Goal: Task Accomplishment & Management: Manage account settings

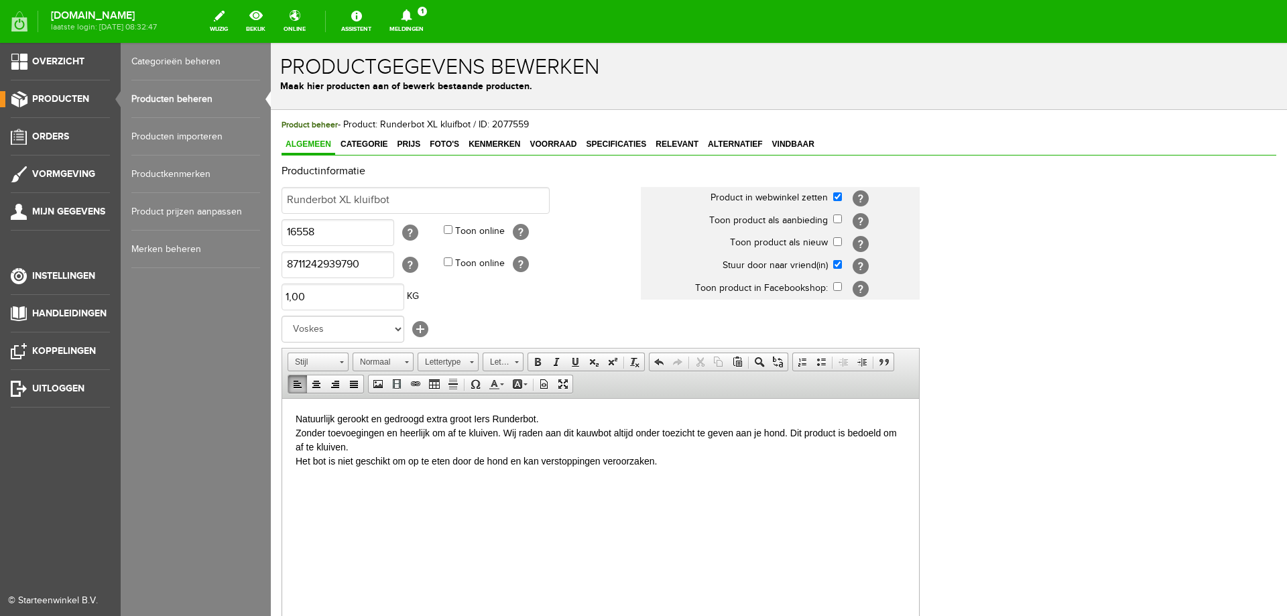
click at [52, 99] on span "Producten" at bounding box center [60, 98] width 57 height 11
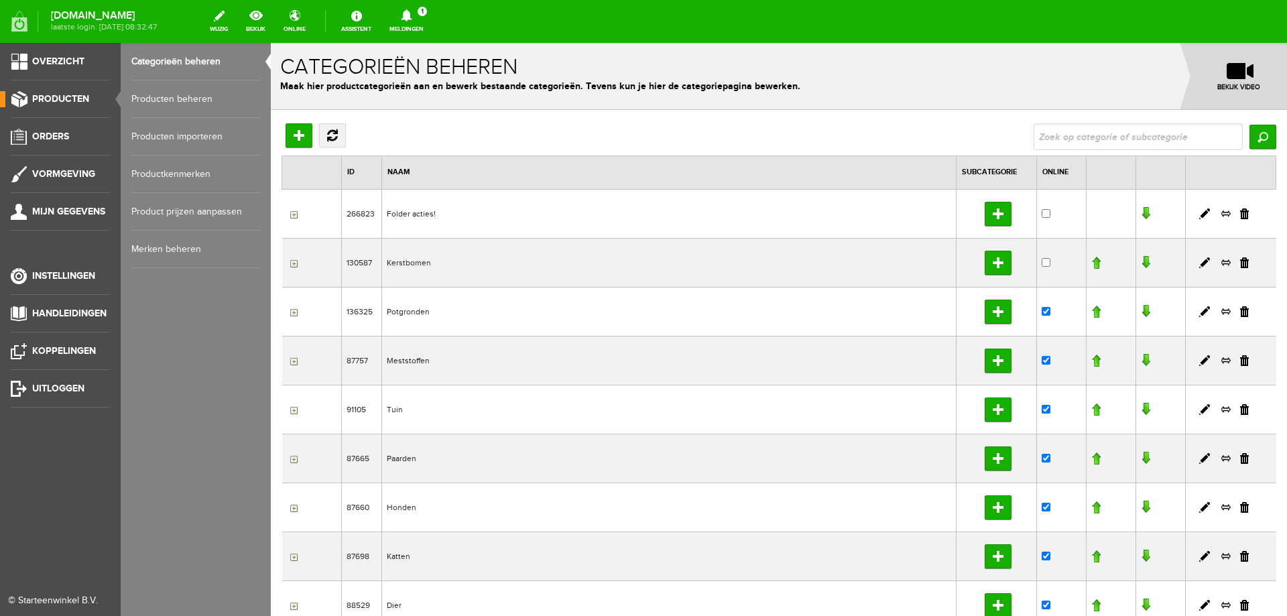
drag, startPoint x: 152, startPoint y: 94, endPoint x: 191, endPoint y: 107, distance: 40.7
click at [154, 94] on link "Producten beheren" at bounding box center [195, 99] width 129 height 38
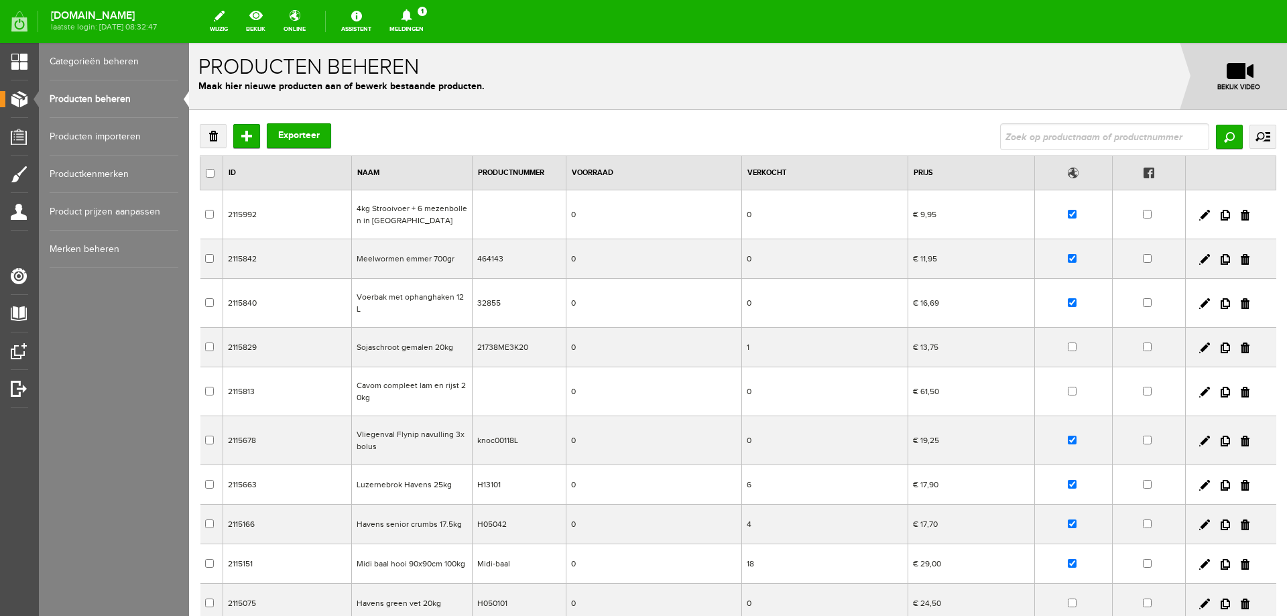
click at [1105, 135] on input "text" at bounding box center [1104, 136] width 209 height 27
type input "400g"
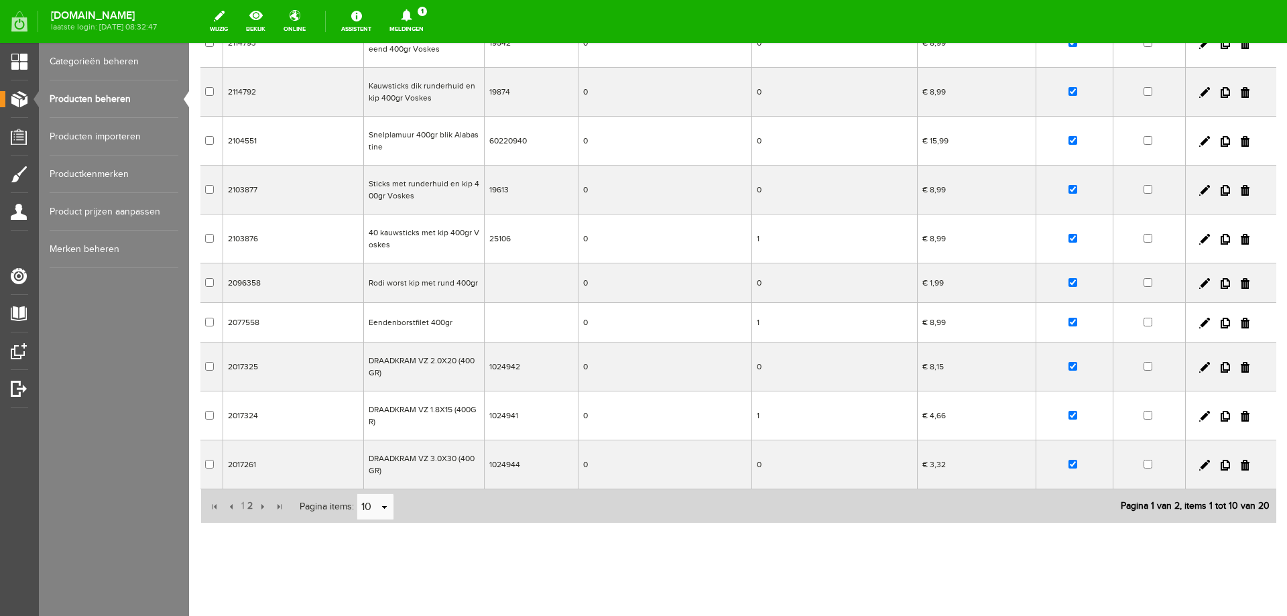
scroll to position [180, 0]
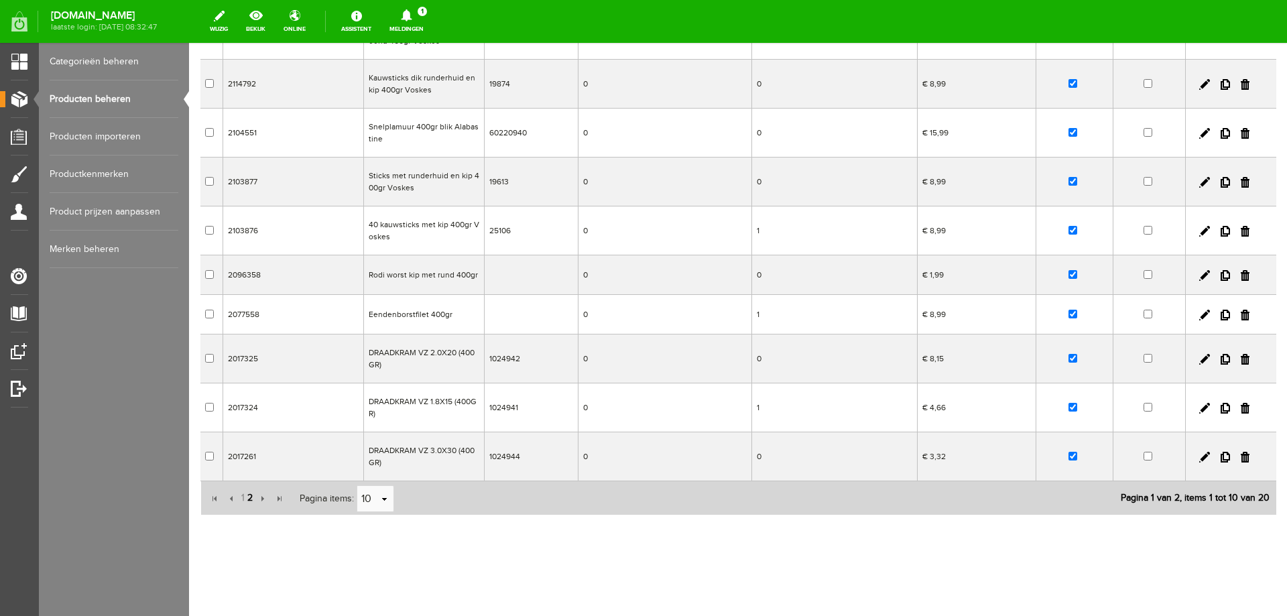
click at [249, 497] on span "2" at bounding box center [250, 497] width 8 height 27
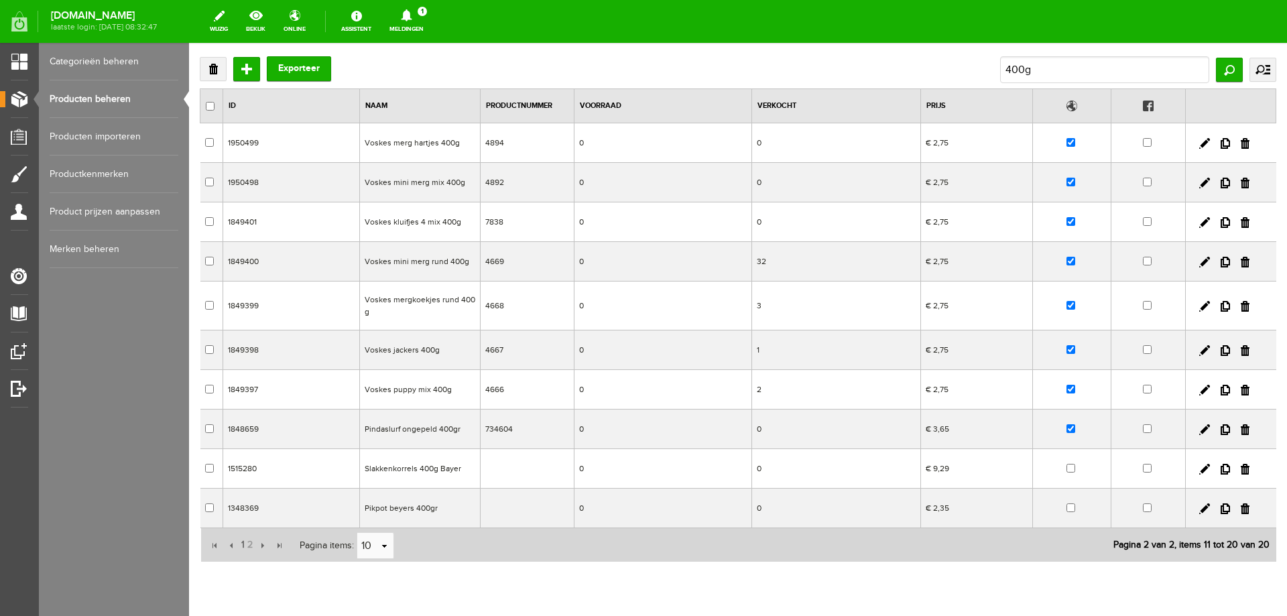
scroll to position [47, 0]
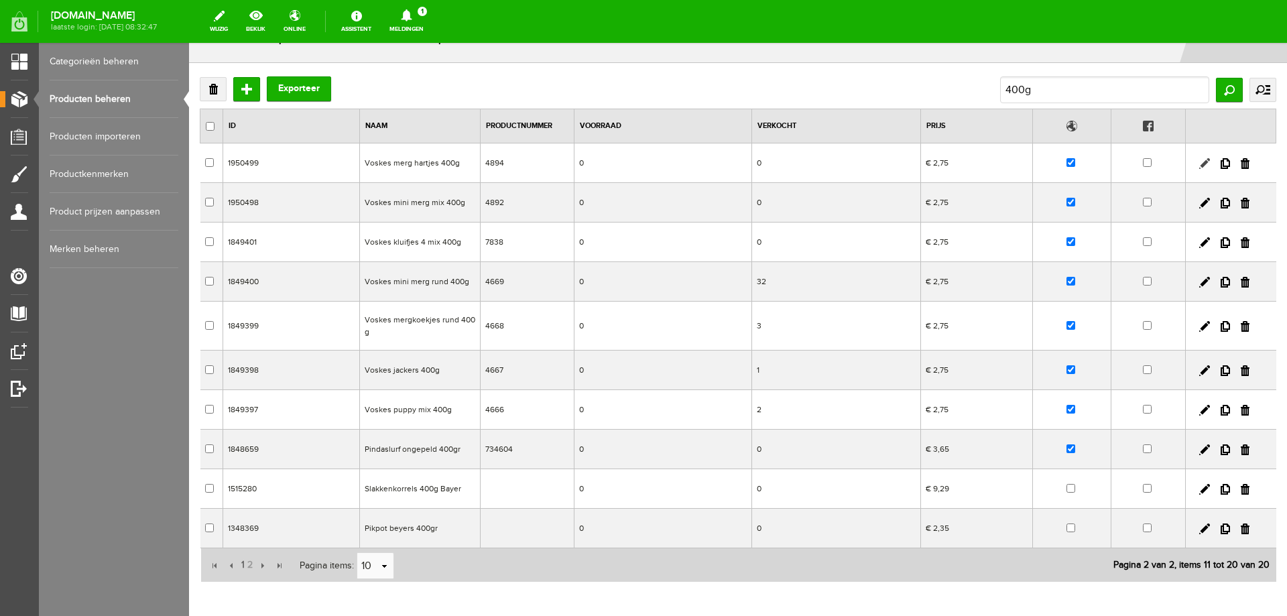
click at [1199, 165] on link at bounding box center [1204, 163] width 11 height 11
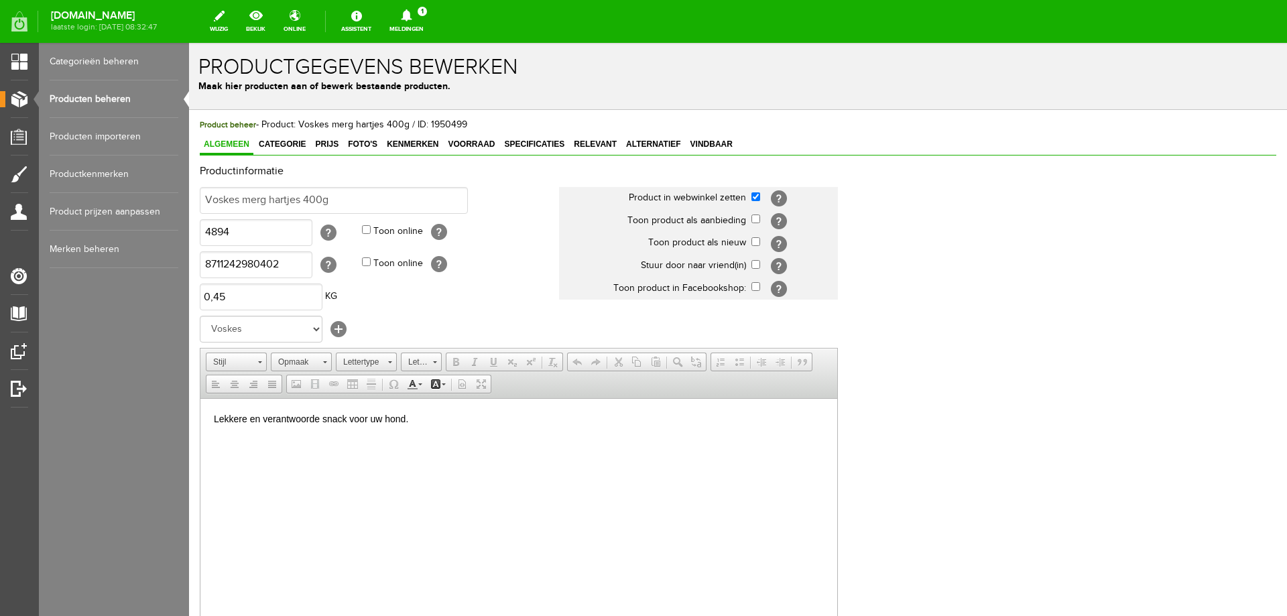
scroll to position [0, 0]
click at [327, 145] on span "Prijs" at bounding box center [326, 143] width 31 height 9
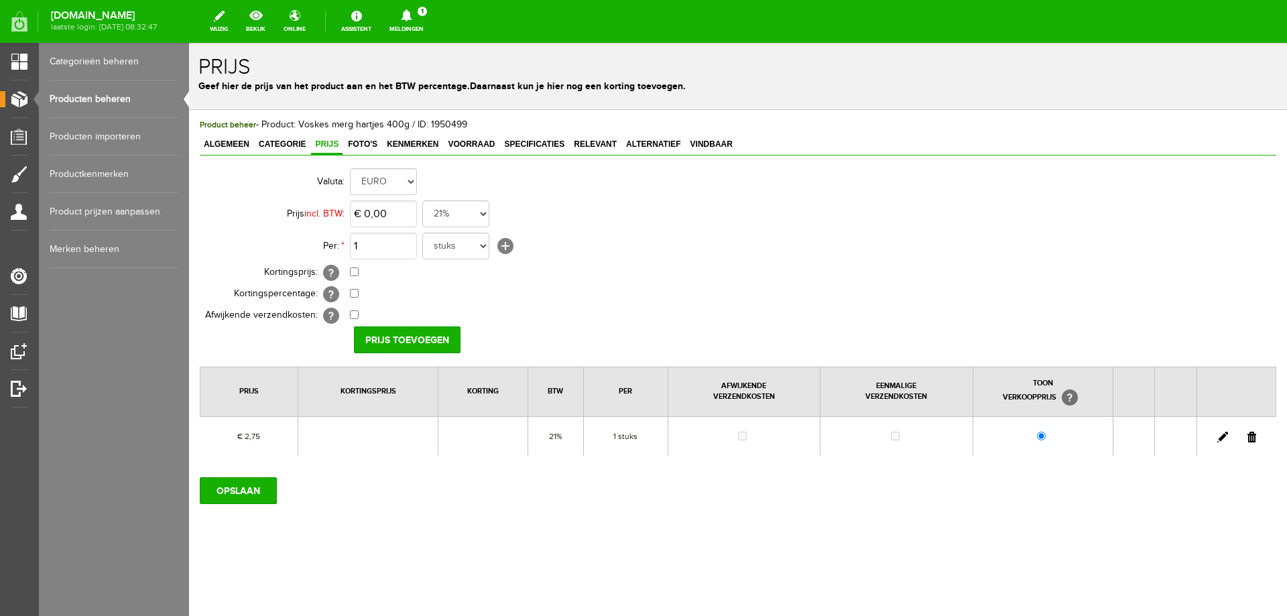
click at [1223, 438] on link at bounding box center [1222, 437] width 11 height 11
click at [367, 208] on input "2,75" at bounding box center [383, 213] width 67 height 27
type input "€ 2,99"
click at [405, 338] on input "[PERSON_NAME]" at bounding box center [402, 339] width 97 height 27
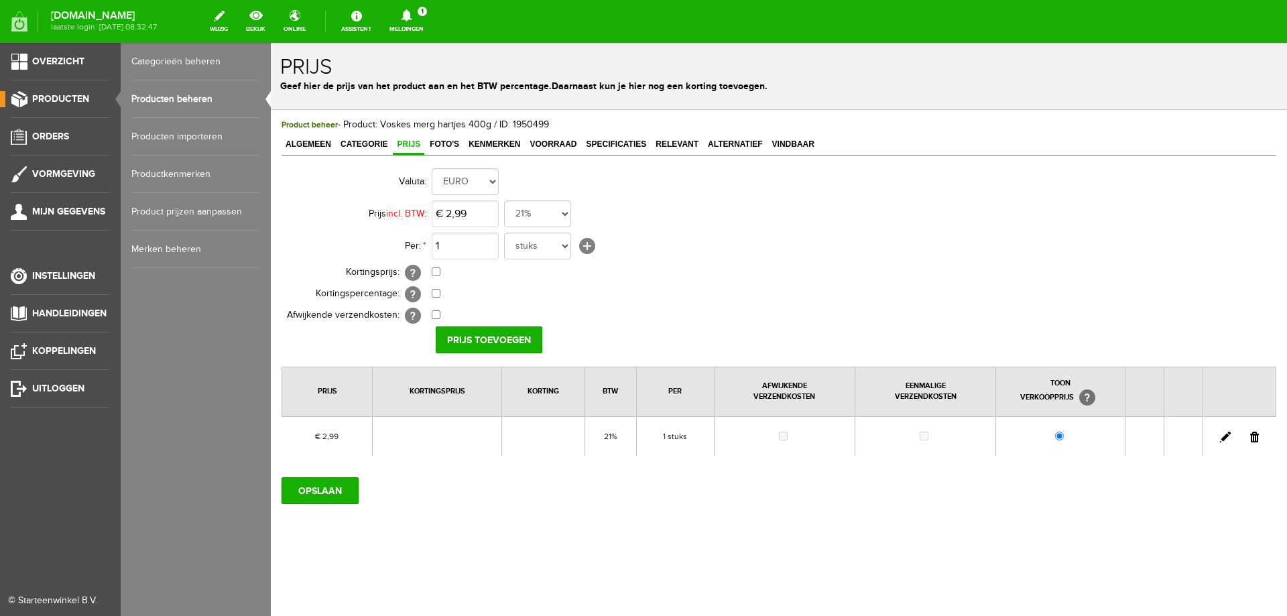
click at [145, 101] on link "Producten beheren" at bounding box center [195, 99] width 129 height 38
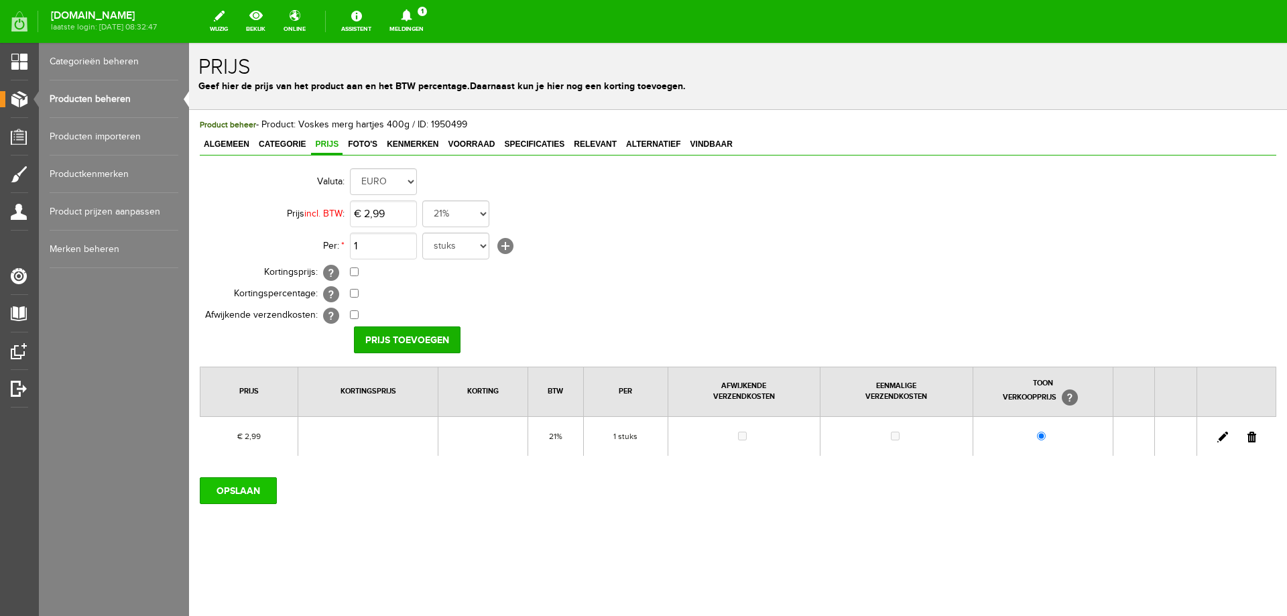
click at [246, 492] on input "OPSLAAN" at bounding box center [238, 490] width 77 height 27
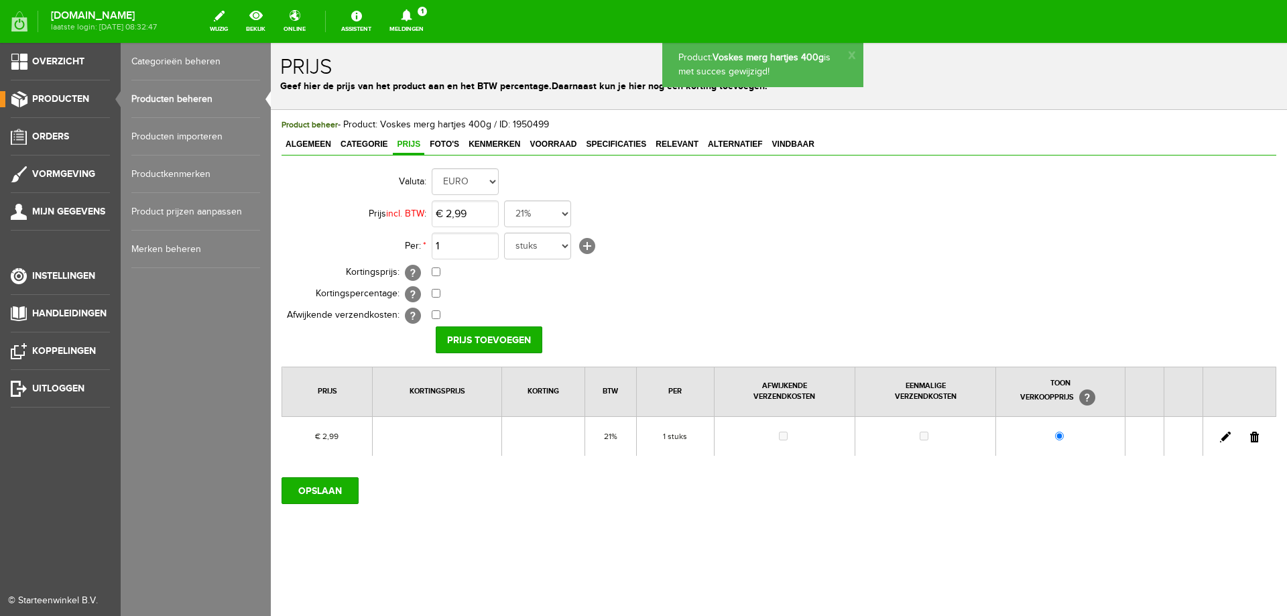
click at [168, 96] on link "Producten beheren" at bounding box center [195, 99] width 129 height 38
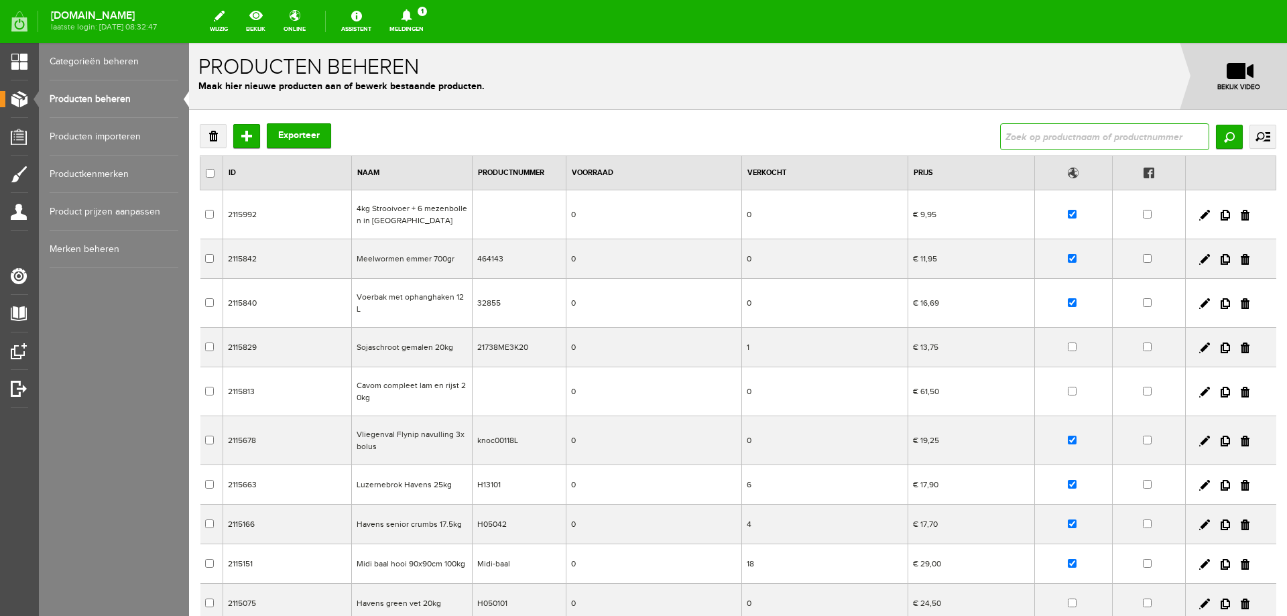
click at [1009, 136] on input "text" at bounding box center [1104, 136] width 209 height 27
type input "400g"
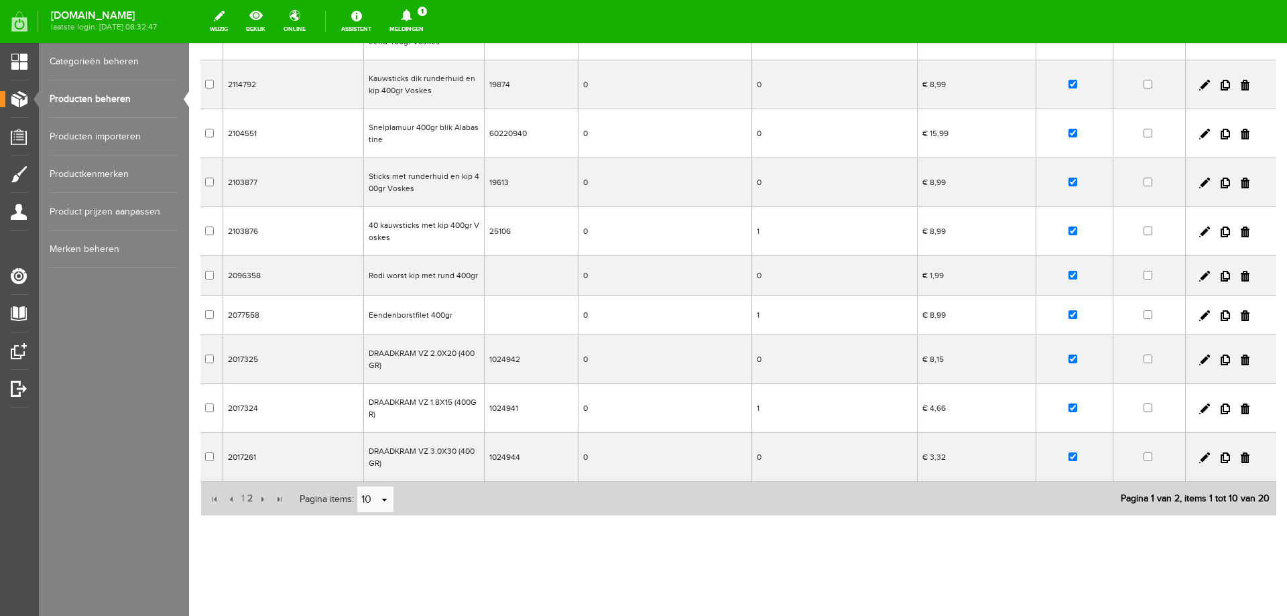
scroll to position [180, 0]
click at [249, 496] on span "2" at bounding box center [250, 497] width 8 height 27
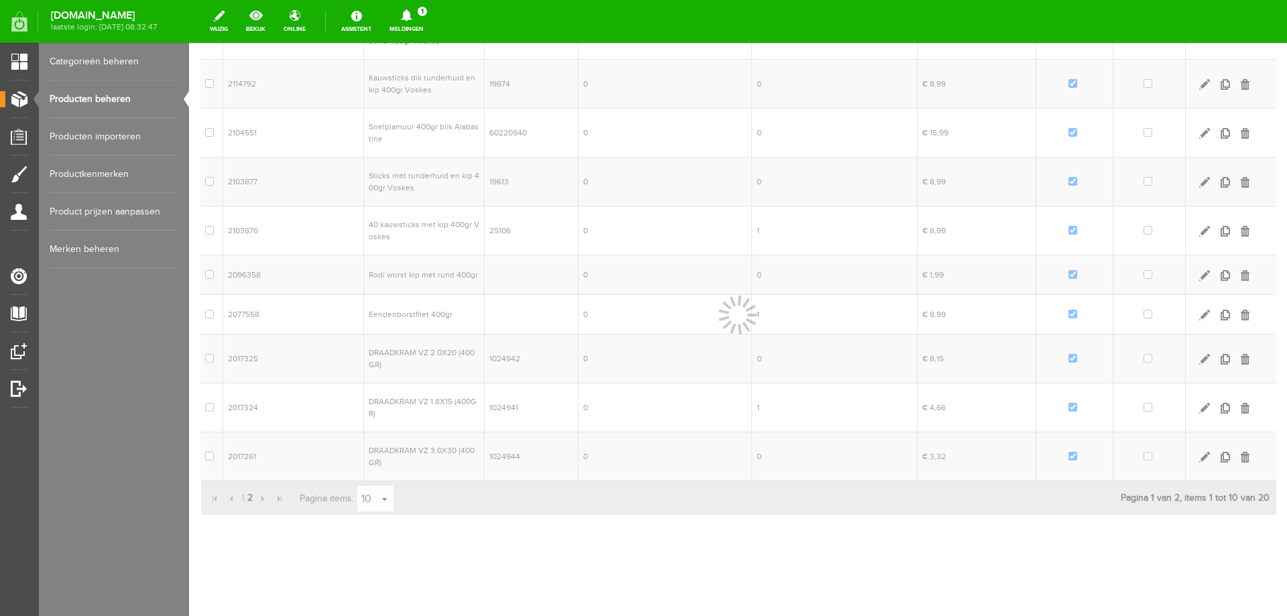
scroll to position [114, 0]
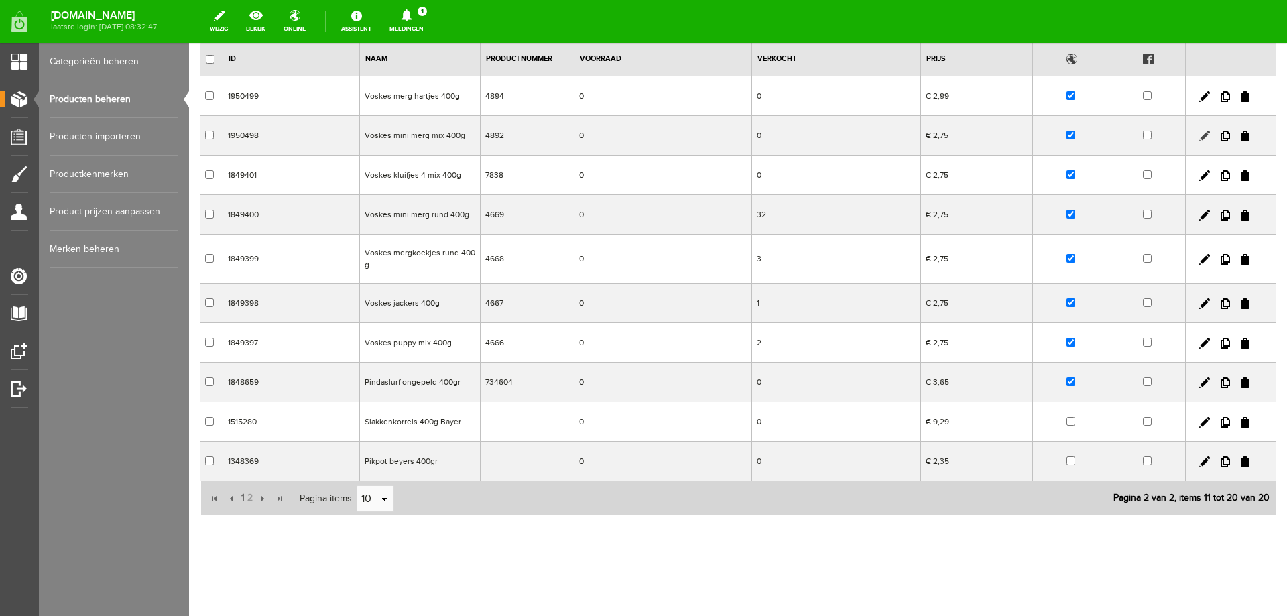
click at [1199, 139] on link at bounding box center [1204, 136] width 11 height 11
checkbox input "true"
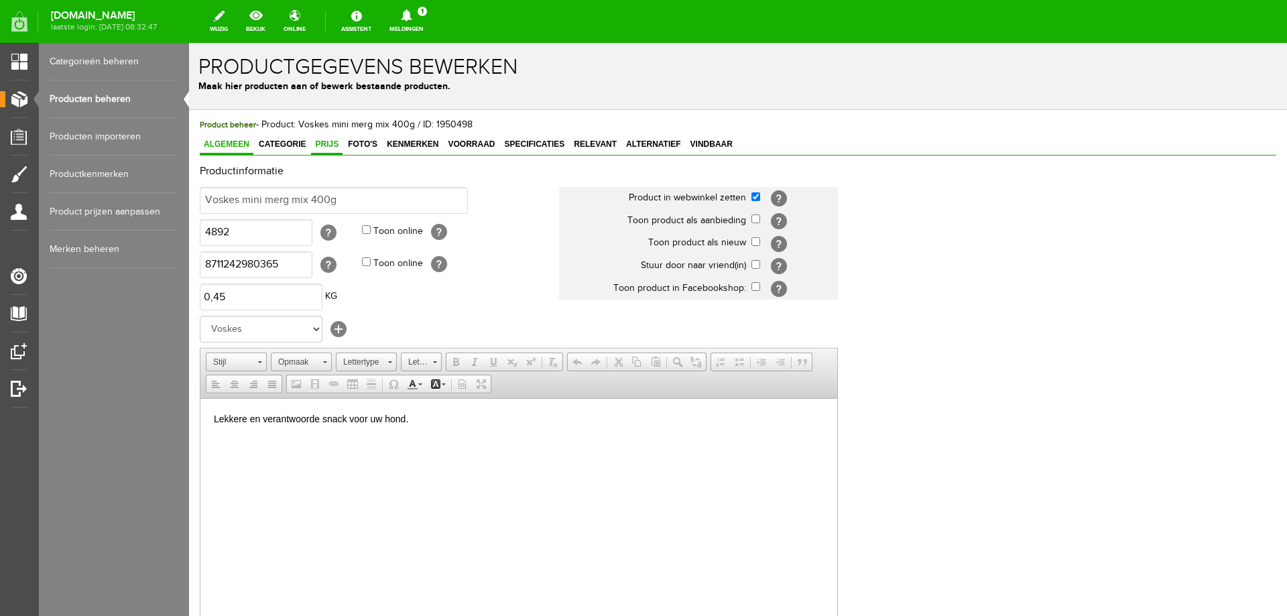
scroll to position [0, 0]
click at [336, 147] on span "Prijs" at bounding box center [326, 143] width 31 height 9
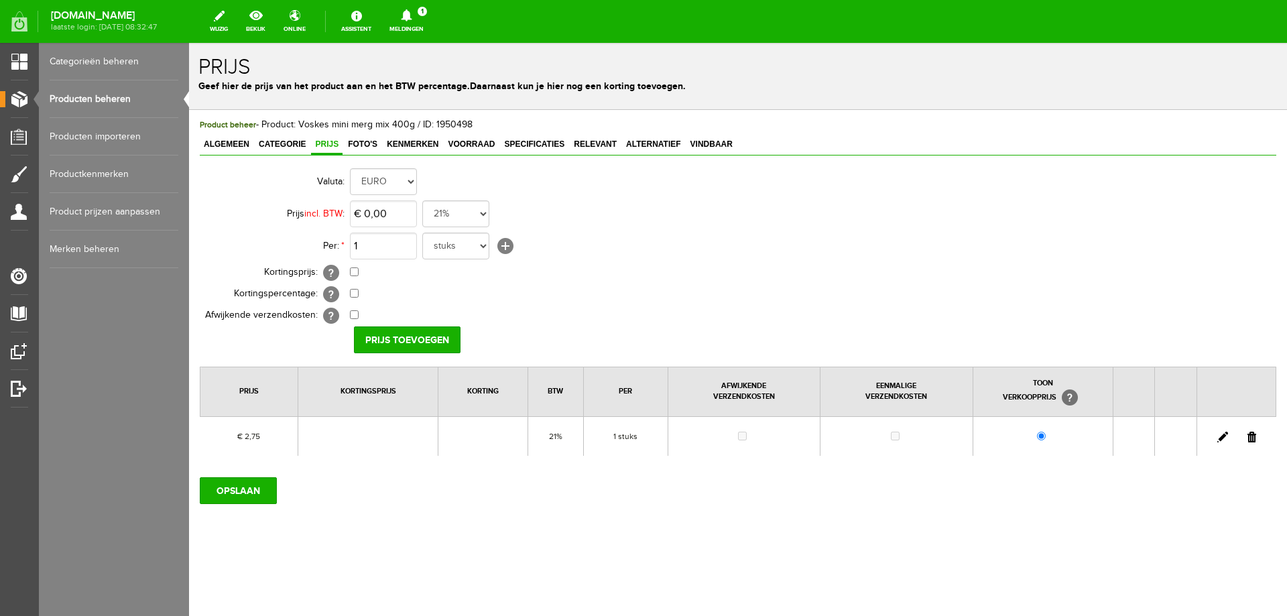
click at [1217, 440] on link at bounding box center [1222, 437] width 11 height 11
click at [383, 215] on input "2,75" at bounding box center [383, 213] width 67 height 27
click at [381, 215] on input "2,75" at bounding box center [383, 213] width 67 height 27
type input "€ 2,99"
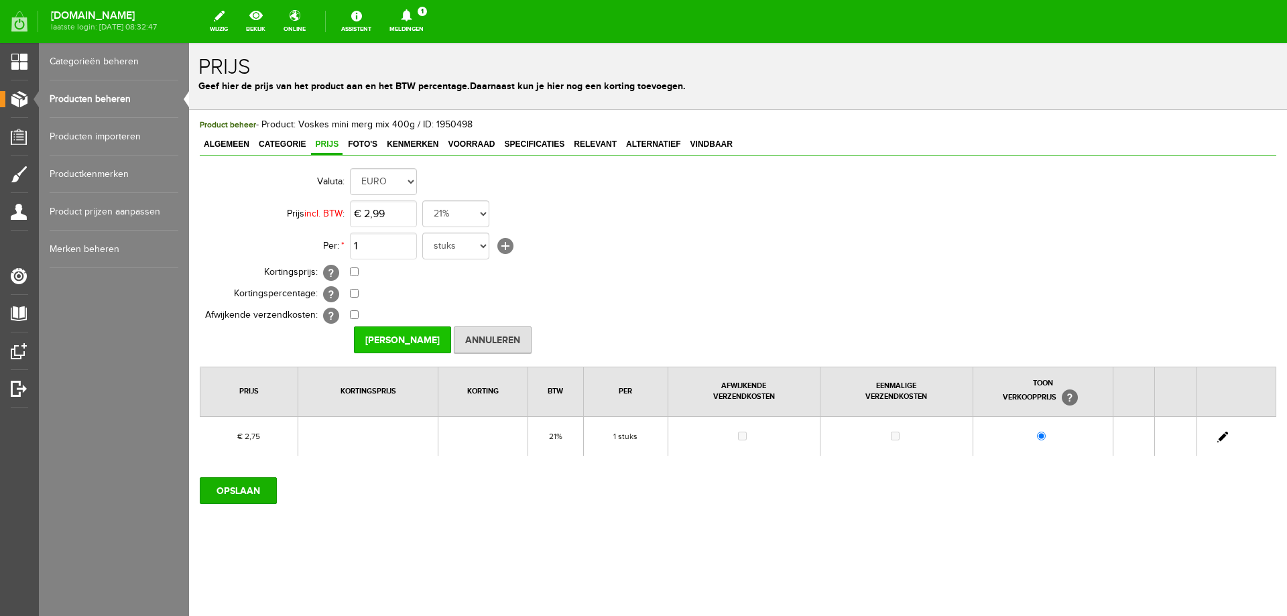
click at [412, 340] on input "[PERSON_NAME]" at bounding box center [402, 339] width 97 height 27
click at [235, 492] on input "OPSLAAN" at bounding box center [238, 490] width 77 height 27
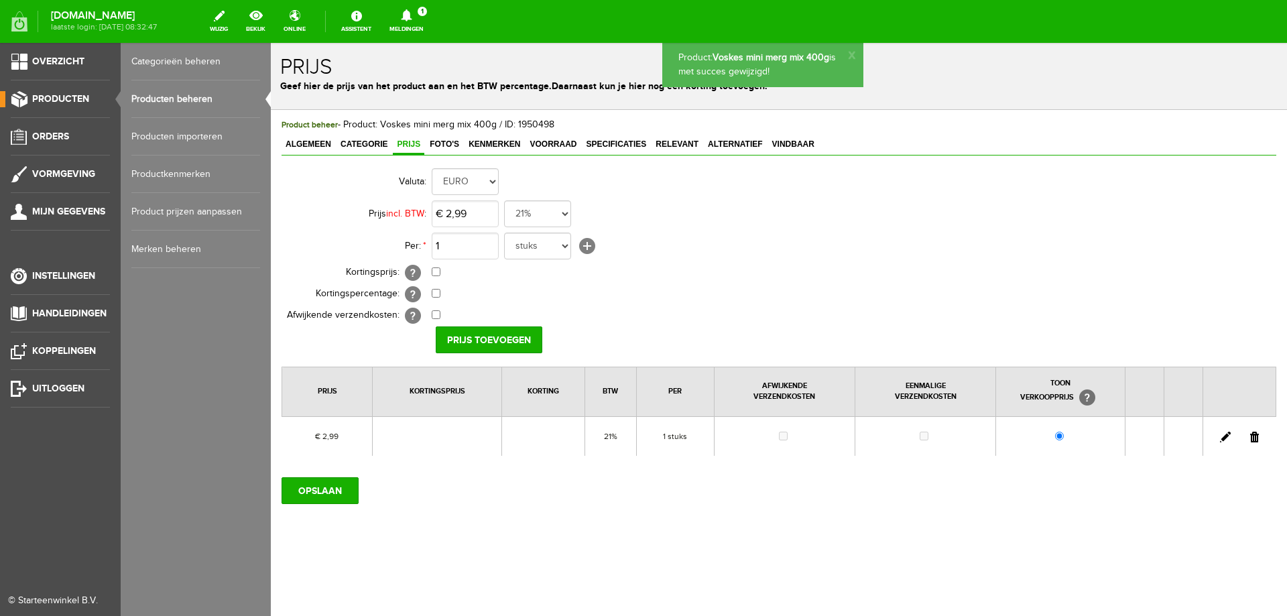
click at [67, 102] on span "Producten" at bounding box center [60, 98] width 57 height 11
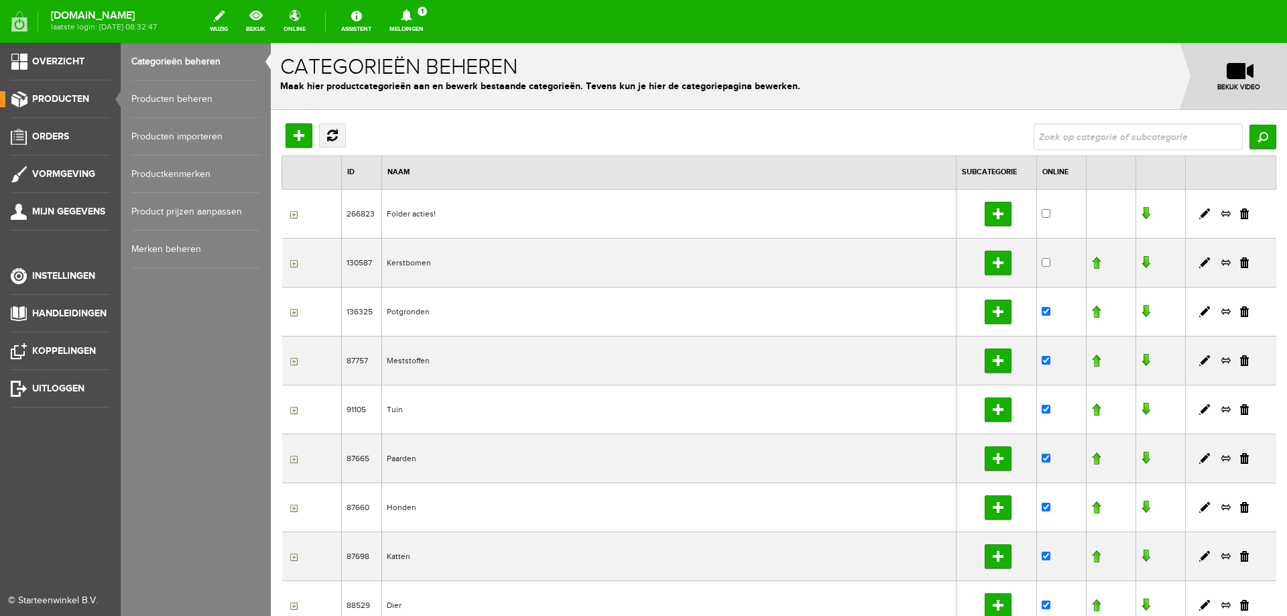
click at [184, 102] on link "Producten beheren" at bounding box center [195, 99] width 129 height 38
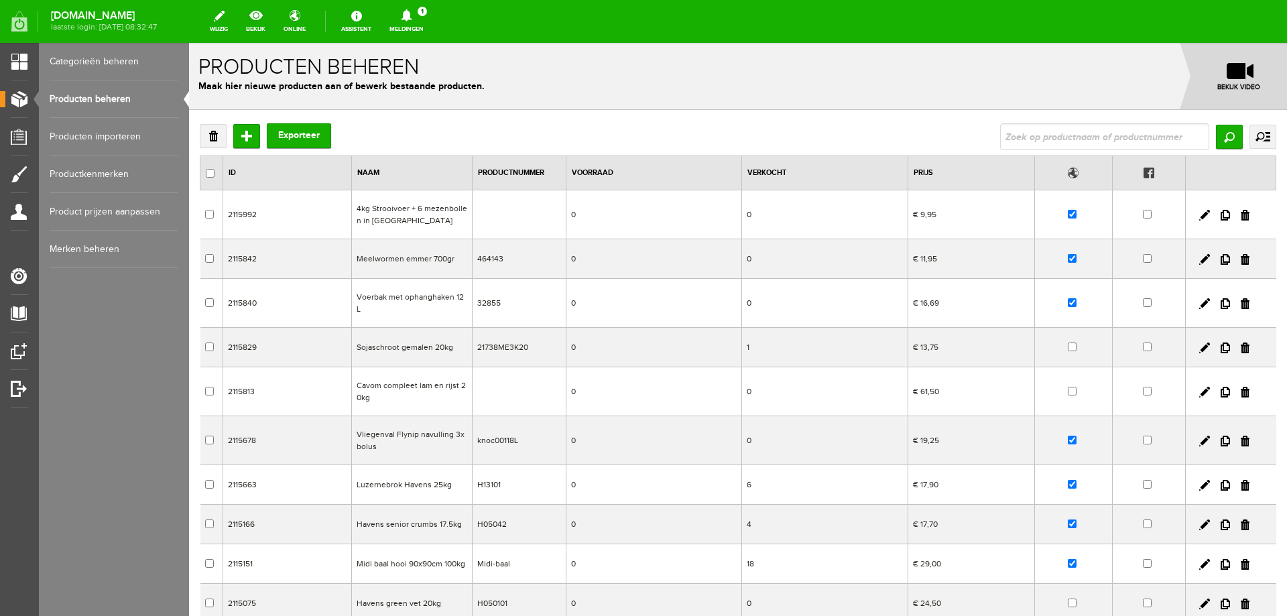
click at [1090, 133] on input "text" at bounding box center [1104, 136] width 209 height 27
type input "400g"
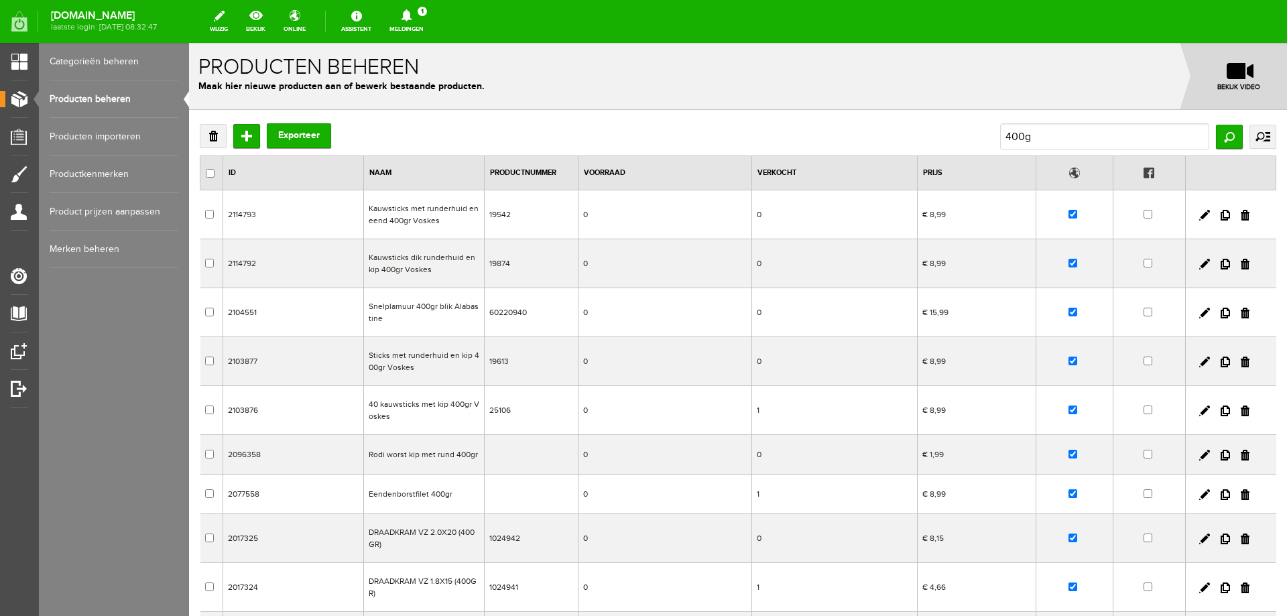
scroll to position [180, 0]
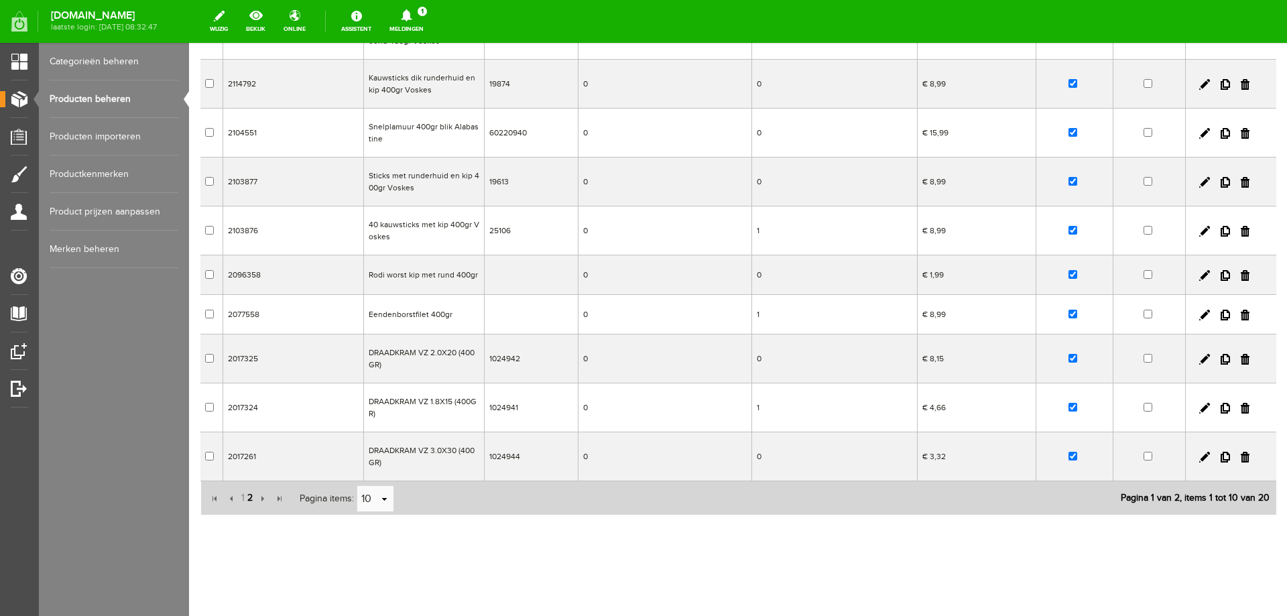
click at [249, 498] on span "2" at bounding box center [250, 497] width 8 height 27
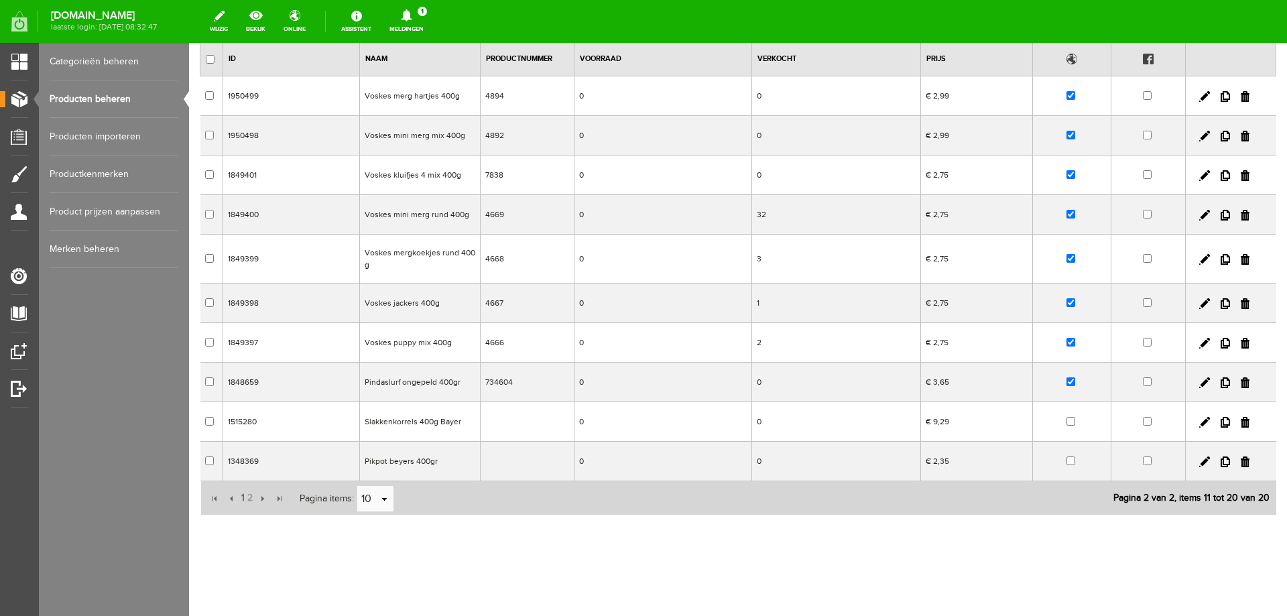
scroll to position [114, 0]
click at [1199, 178] on link at bounding box center [1204, 175] width 11 height 11
checkbox input "true"
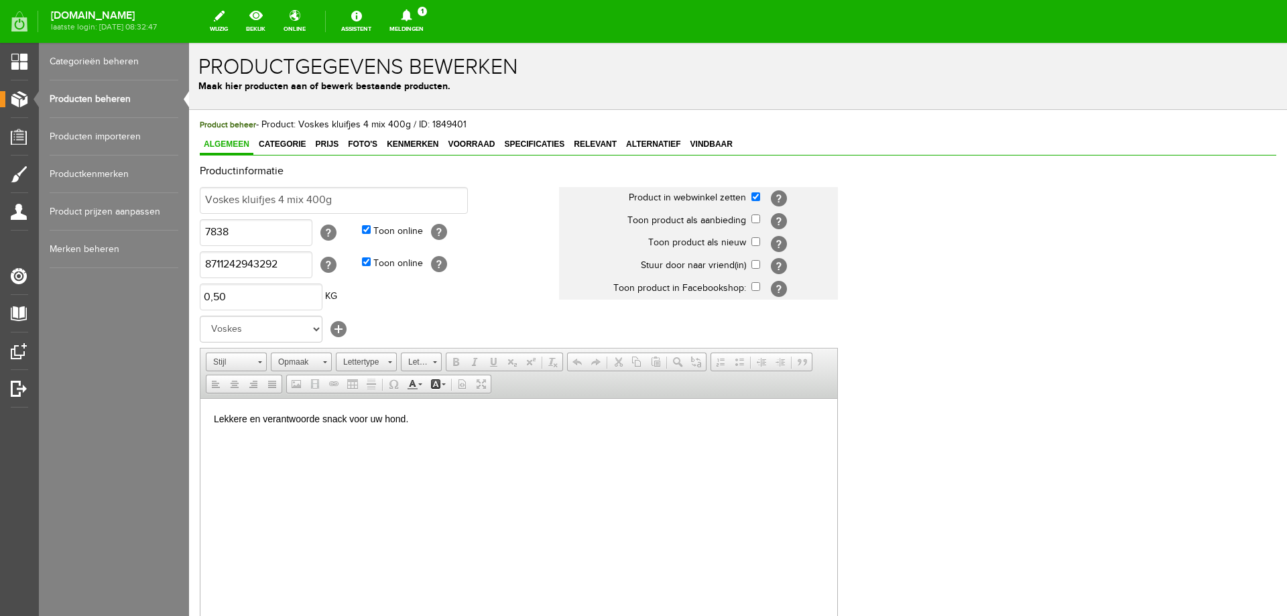
scroll to position [0, 0]
click at [327, 146] on span "Prijs" at bounding box center [326, 143] width 31 height 9
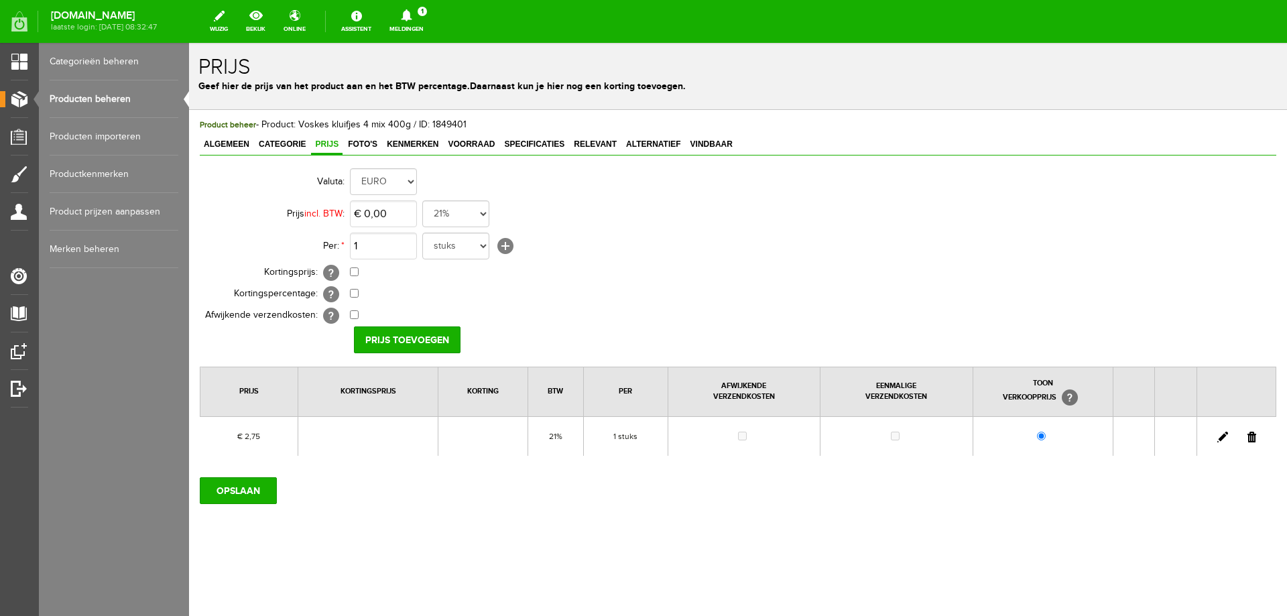
click at [1223, 437] on link at bounding box center [1222, 437] width 11 height 11
click at [394, 210] on input "2,75" at bounding box center [383, 213] width 67 height 27
click at [373, 218] on input "2,75" at bounding box center [383, 213] width 67 height 27
type input "€ 2,99"
click at [385, 345] on input "[PERSON_NAME]" at bounding box center [402, 339] width 97 height 27
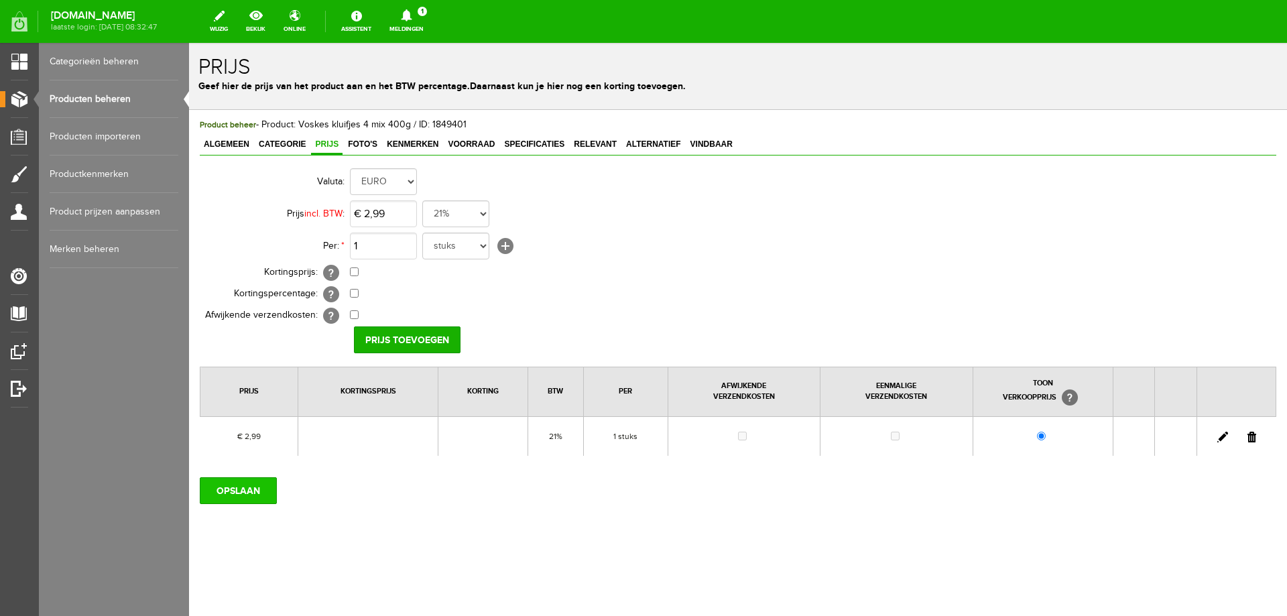
click at [237, 502] on input "OPSLAAN" at bounding box center [238, 490] width 77 height 27
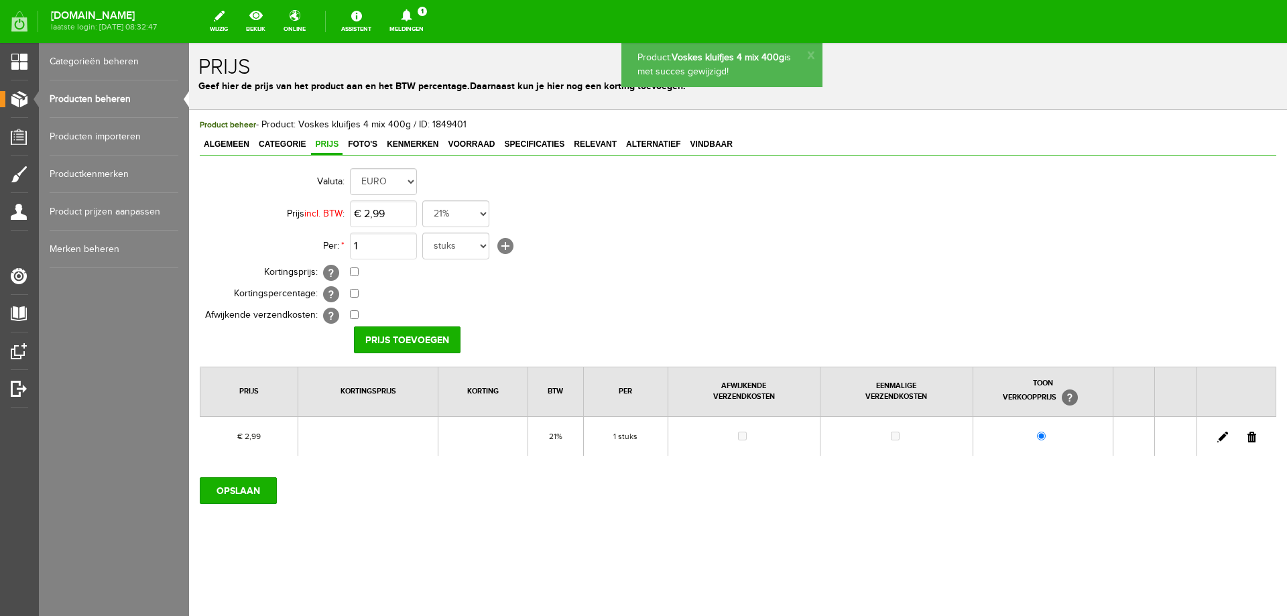
click at [132, 96] on link "Producten beheren" at bounding box center [114, 99] width 129 height 38
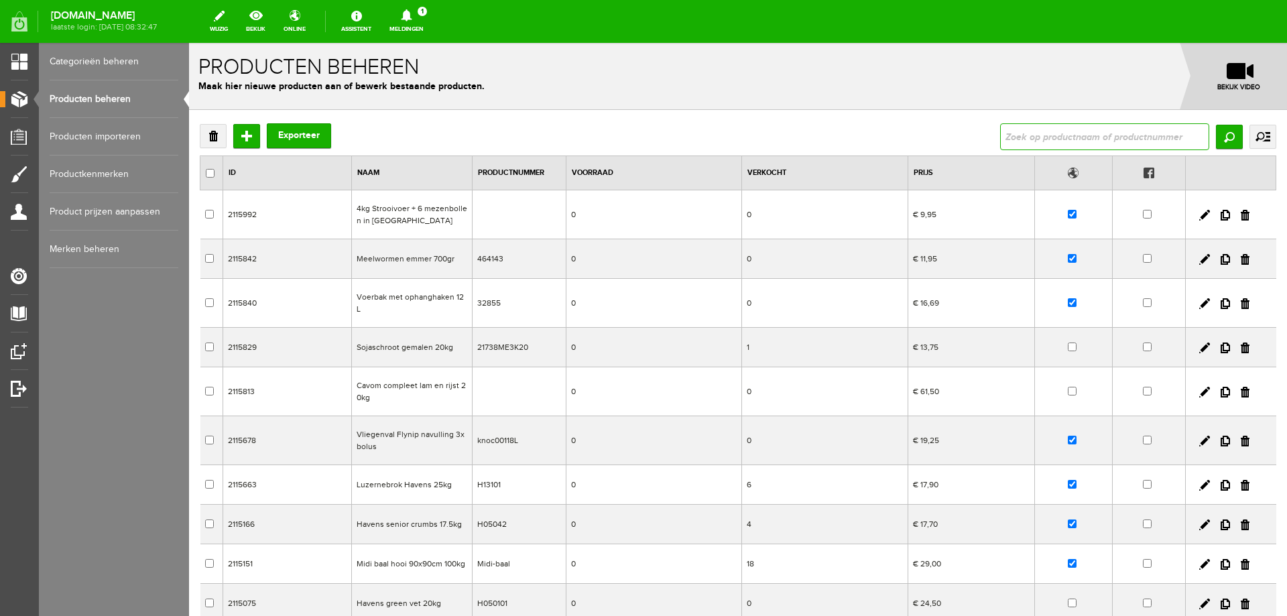
click at [1010, 139] on input "text" at bounding box center [1104, 136] width 209 height 27
type input "400g"
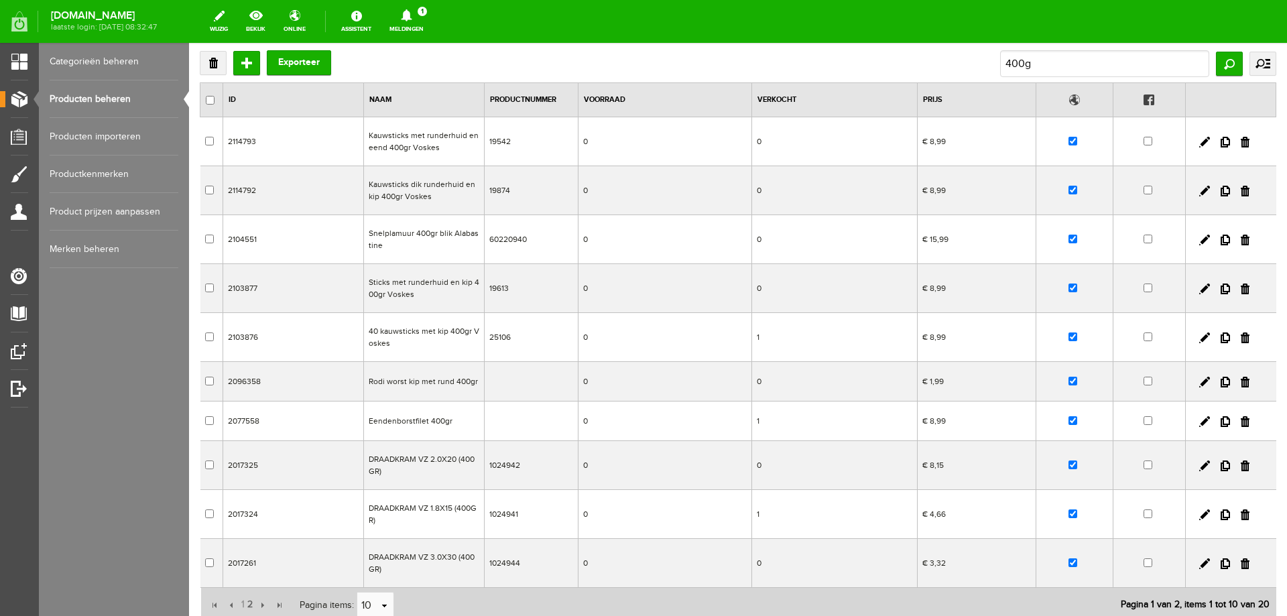
scroll to position [180, 0]
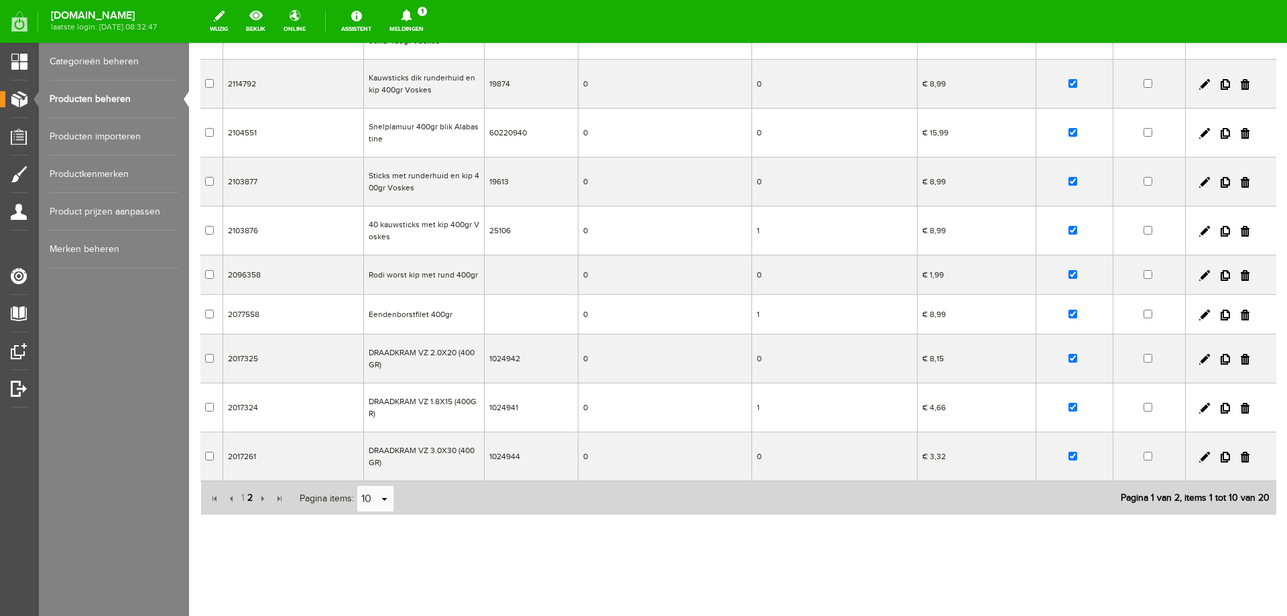
click at [251, 499] on span "2" at bounding box center [250, 497] width 8 height 27
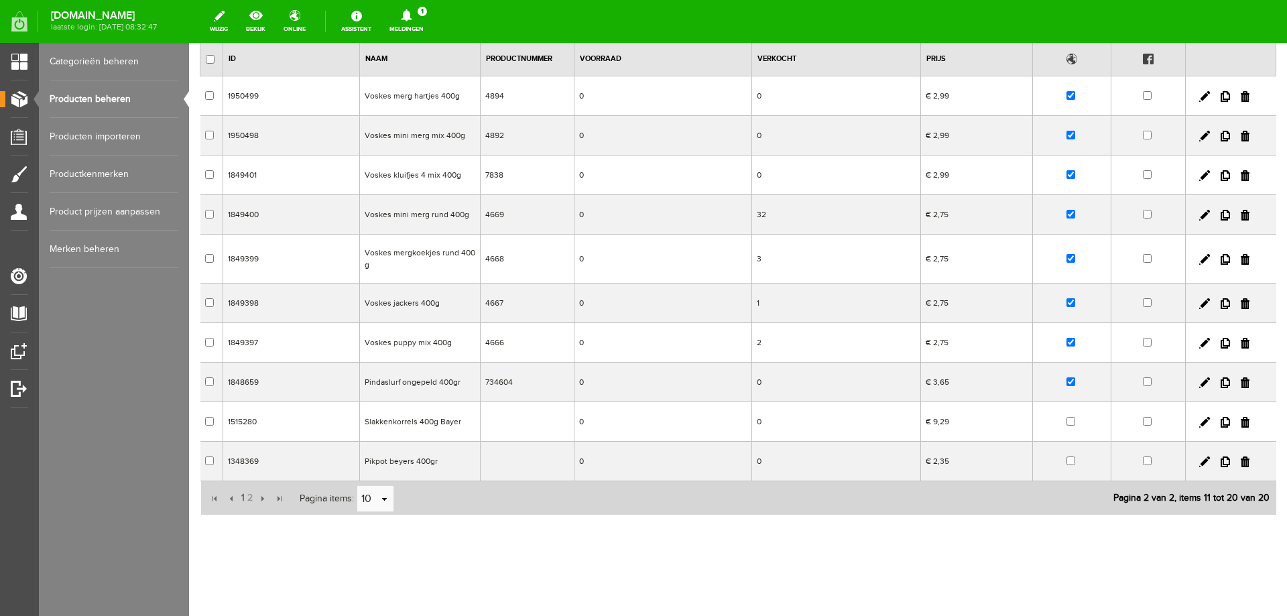
scroll to position [114, 0]
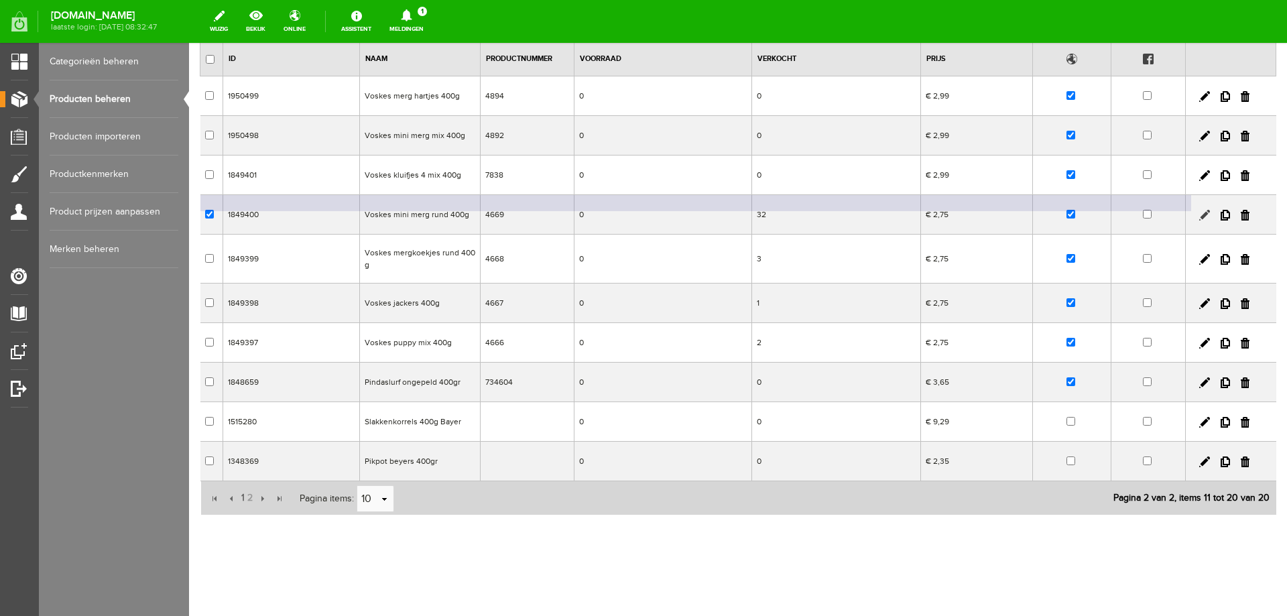
click at [1199, 214] on link at bounding box center [1204, 215] width 11 height 11
checkbox input "true"
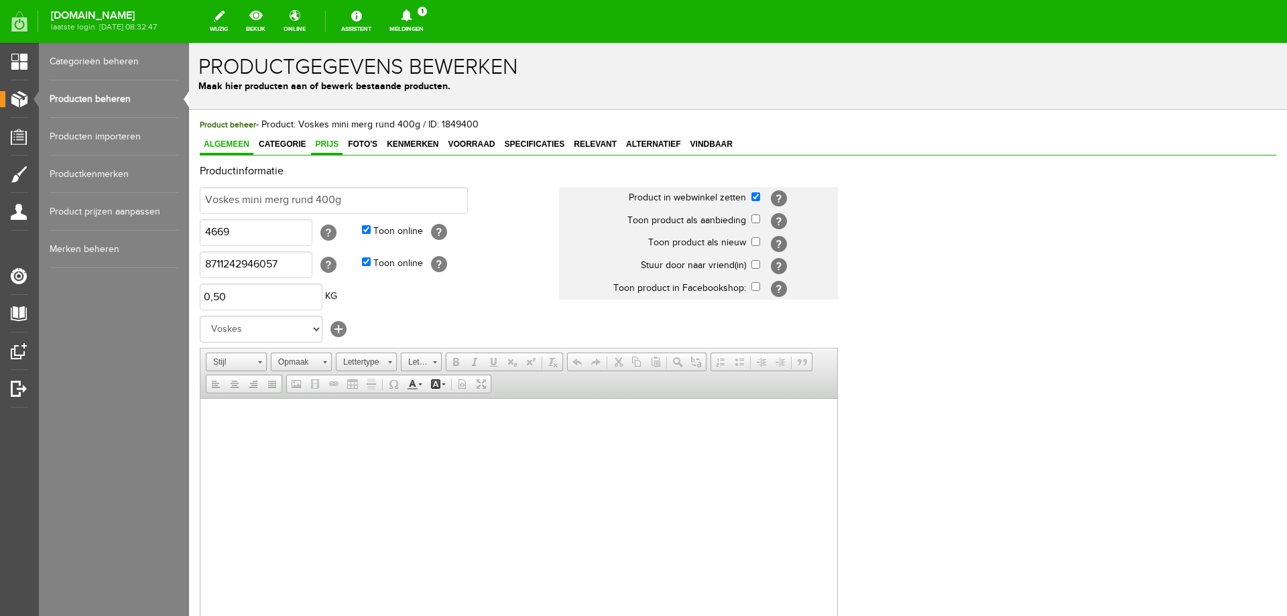
scroll to position [0, 0]
click at [334, 145] on span "Prijs" at bounding box center [326, 143] width 31 height 9
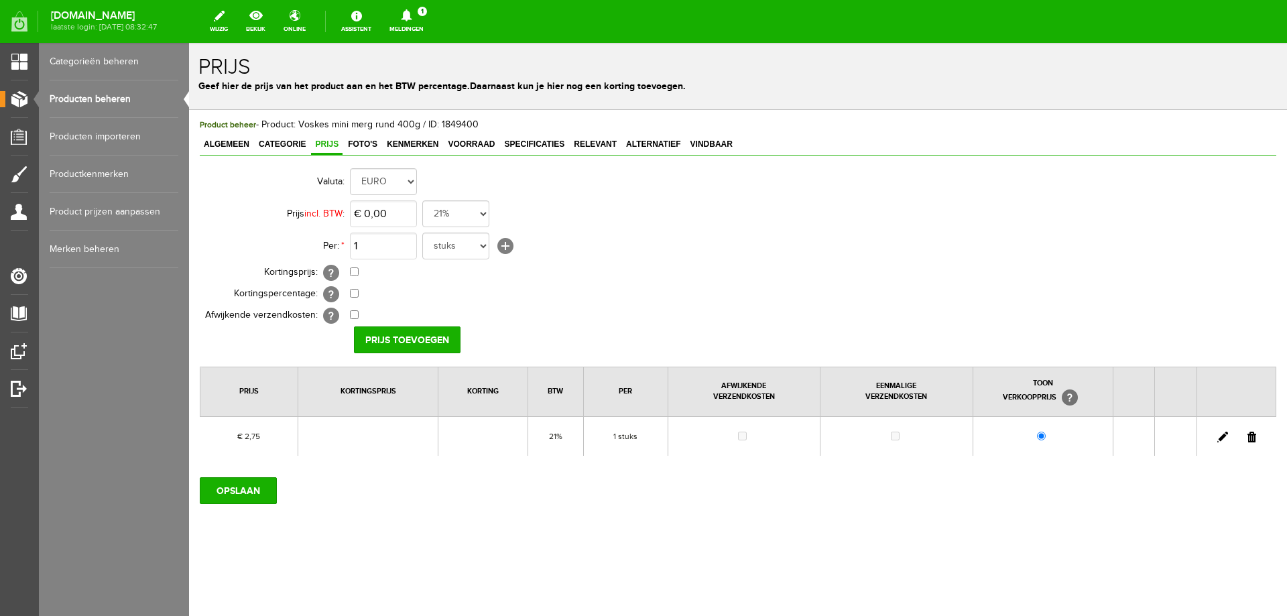
click at [1223, 437] on link at bounding box center [1222, 437] width 11 height 11
click at [394, 220] on input "2,75" at bounding box center [383, 213] width 67 height 27
click at [392, 216] on input "2,75" at bounding box center [383, 213] width 67 height 27
type input "€ 2,99"
click at [385, 333] on input "[PERSON_NAME]" at bounding box center [402, 339] width 97 height 27
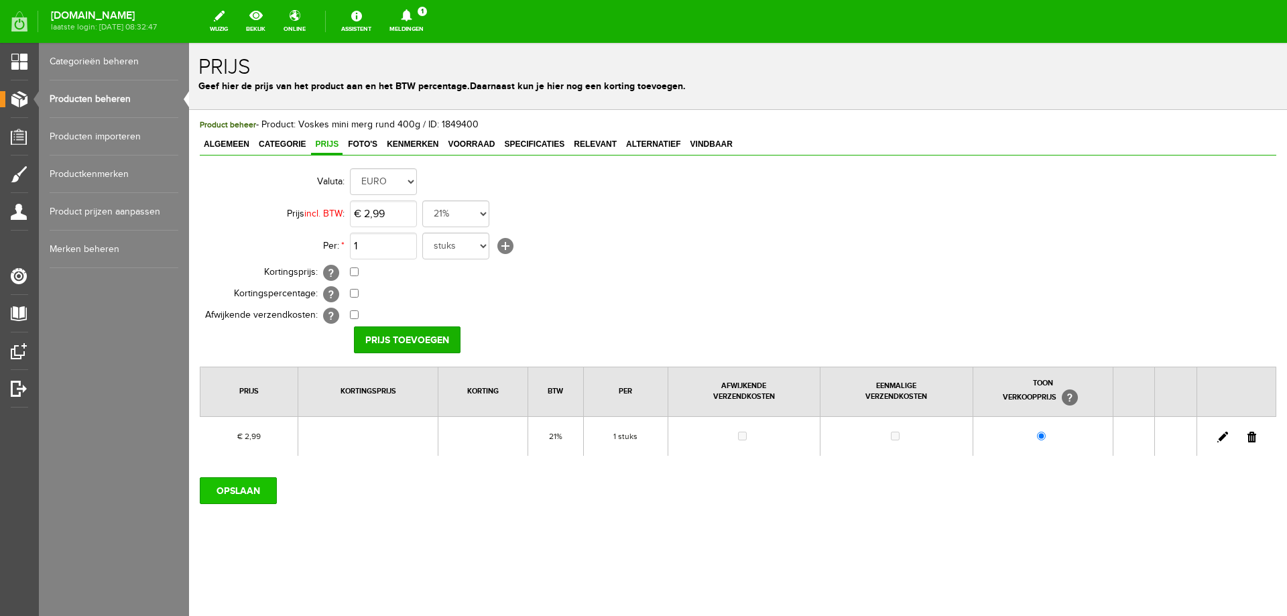
click at [229, 484] on input "OPSLAAN" at bounding box center [238, 490] width 77 height 27
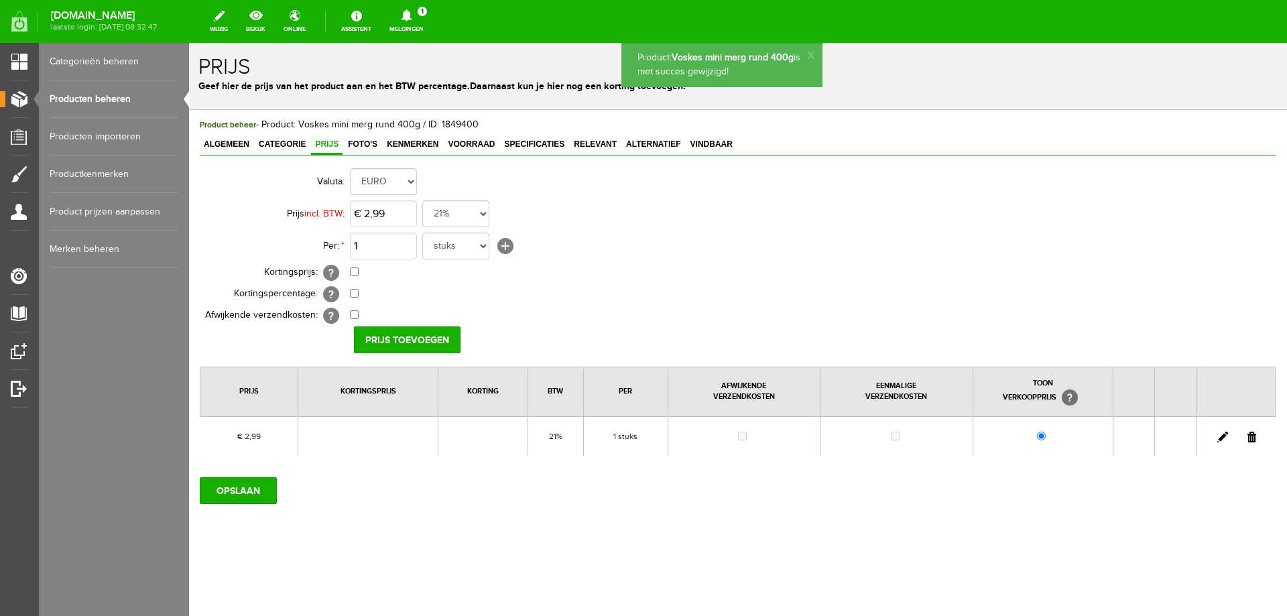
click at [364, 144] on span "Foto's" at bounding box center [363, 143] width 38 height 9
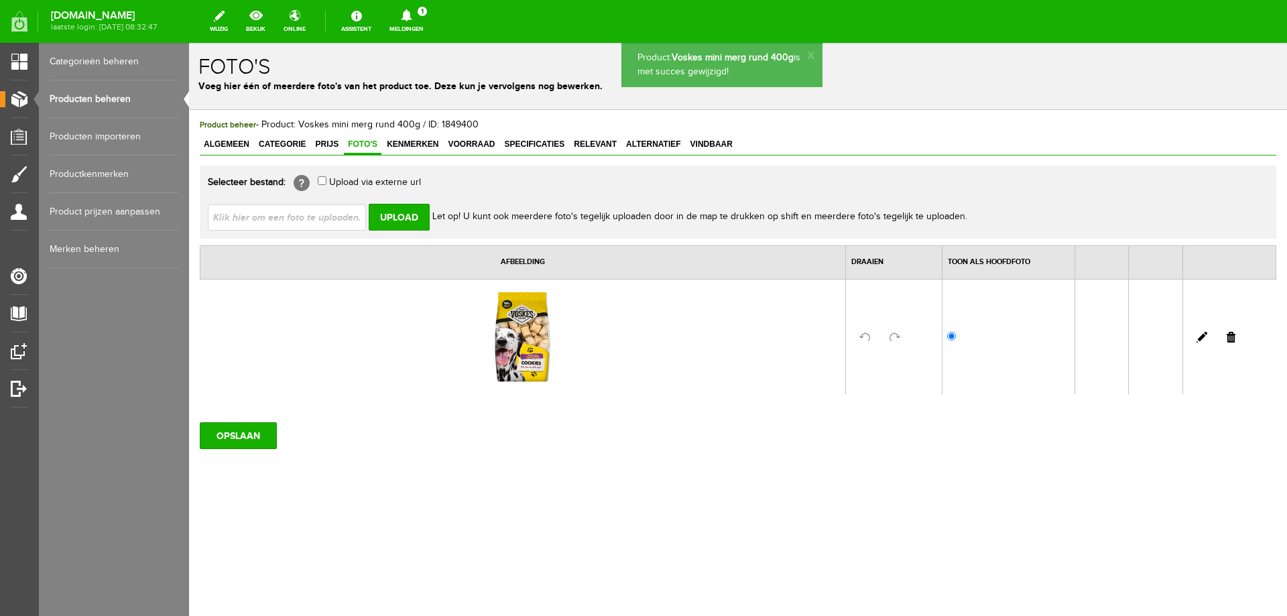
click at [122, 93] on link "Producten beheren" at bounding box center [114, 99] width 129 height 38
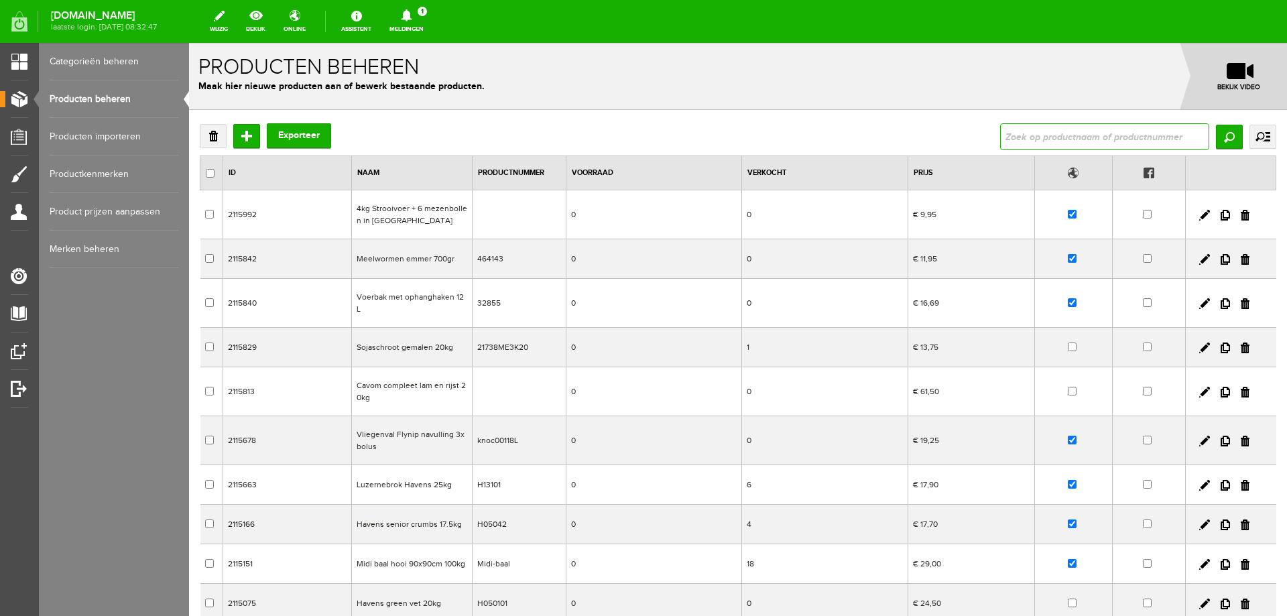
click at [1058, 136] on input "text" at bounding box center [1104, 136] width 209 height 27
type input "400g"
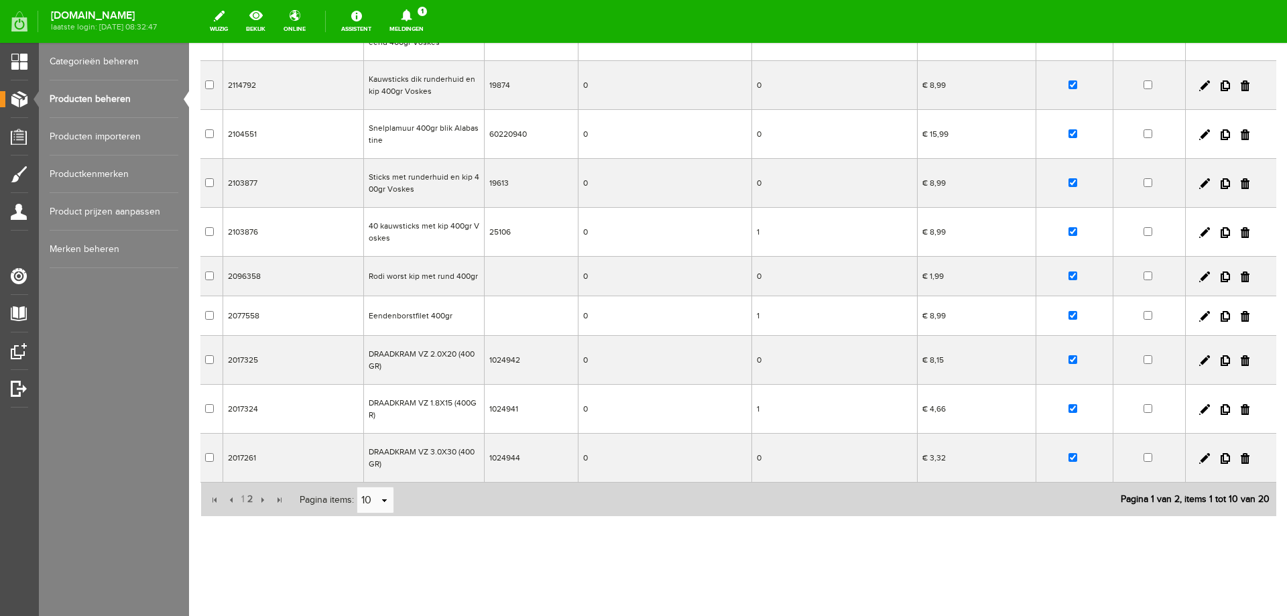
scroll to position [180, 0]
click at [247, 495] on span "2" at bounding box center [250, 497] width 8 height 27
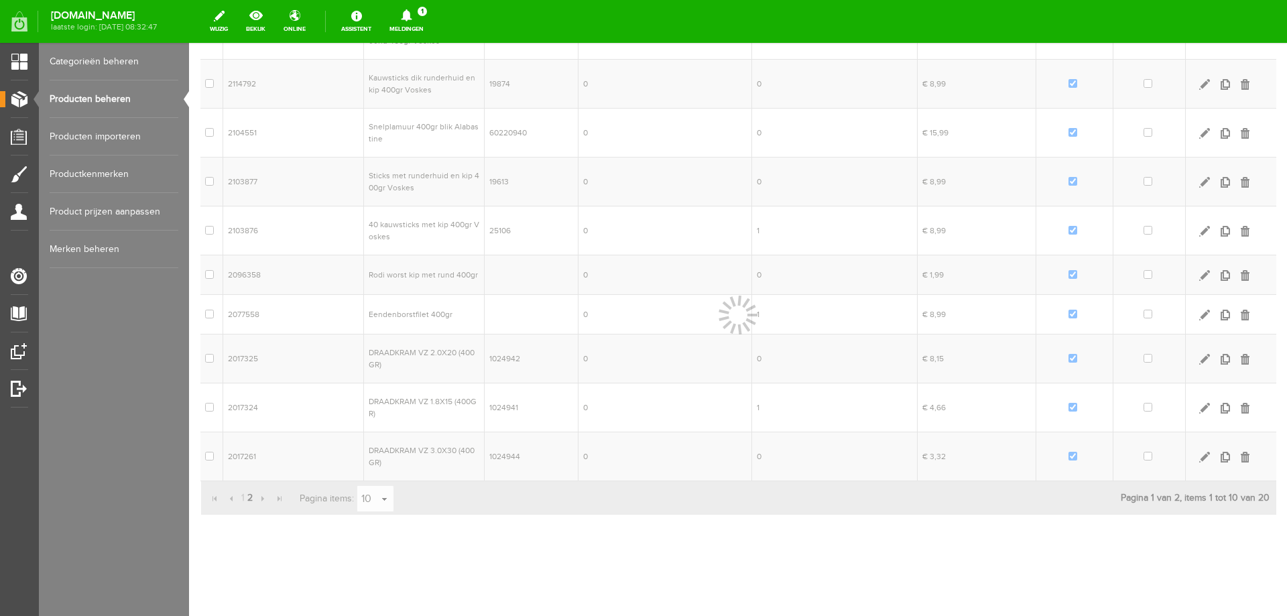
scroll to position [114, 0]
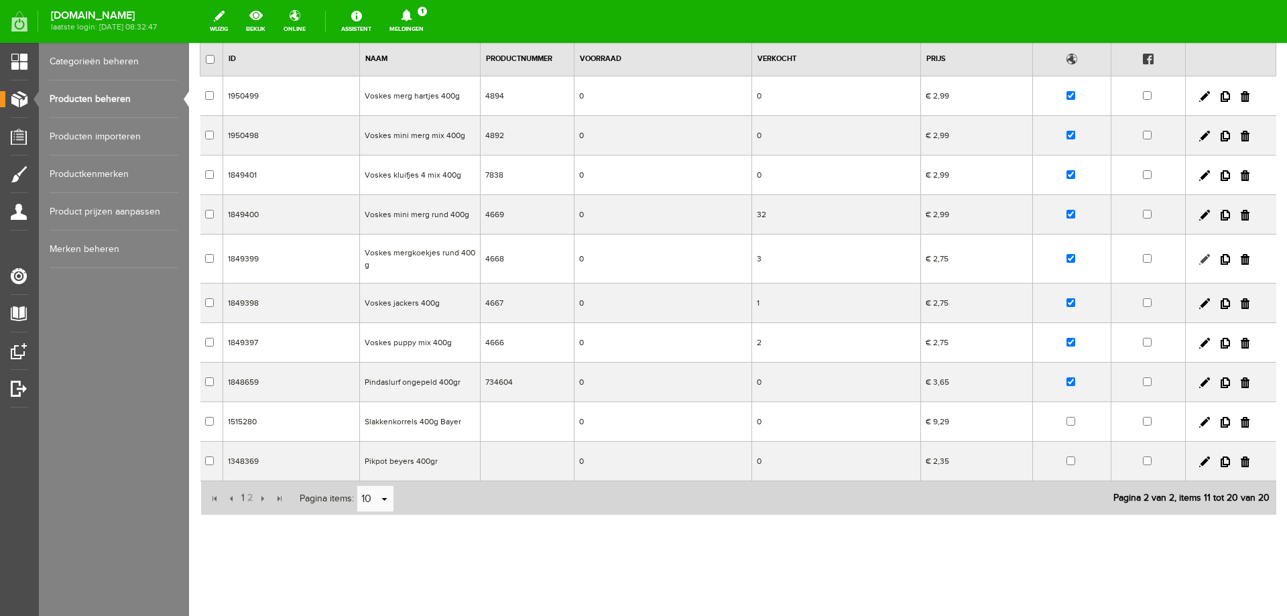
click at [1199, 261] on link at bounding box center [1204, 259] width 11 height 11
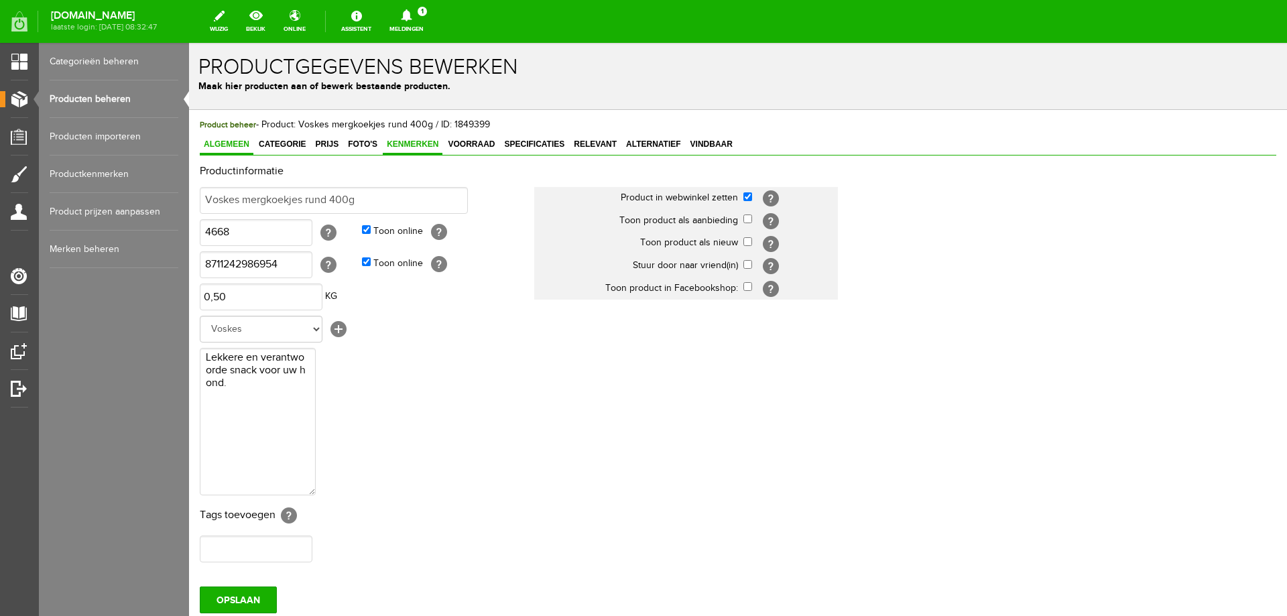
scroll to position [0, 0]
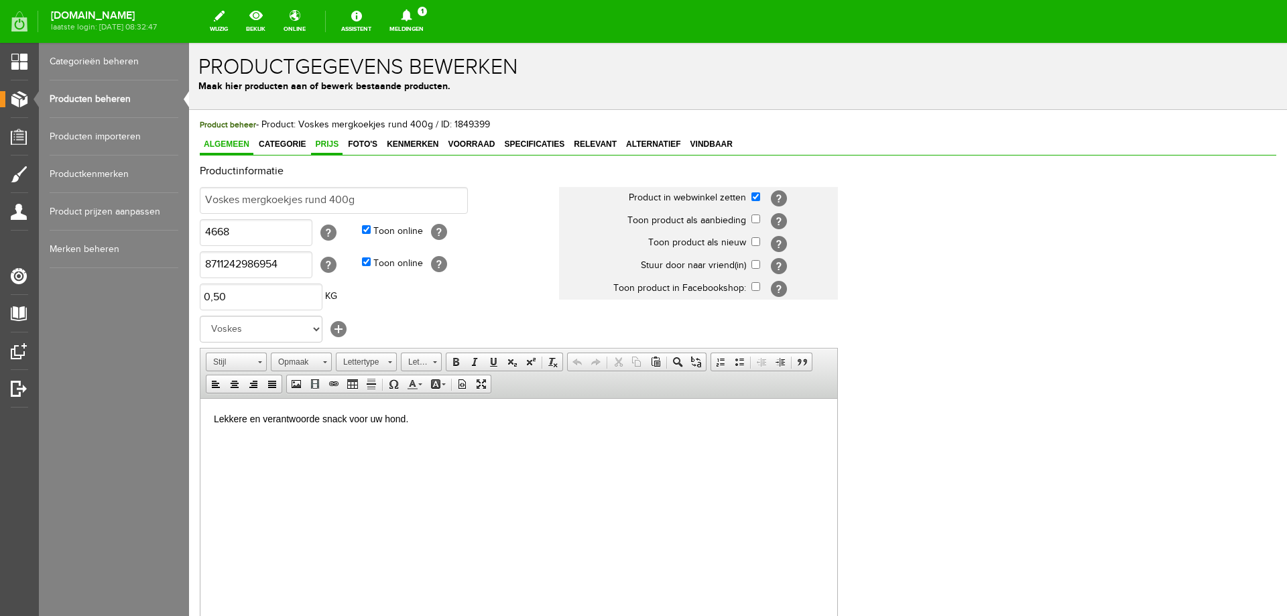
click at [326, 149] on span "Prijs" at bounding box center [326, 143] width 31 height 9
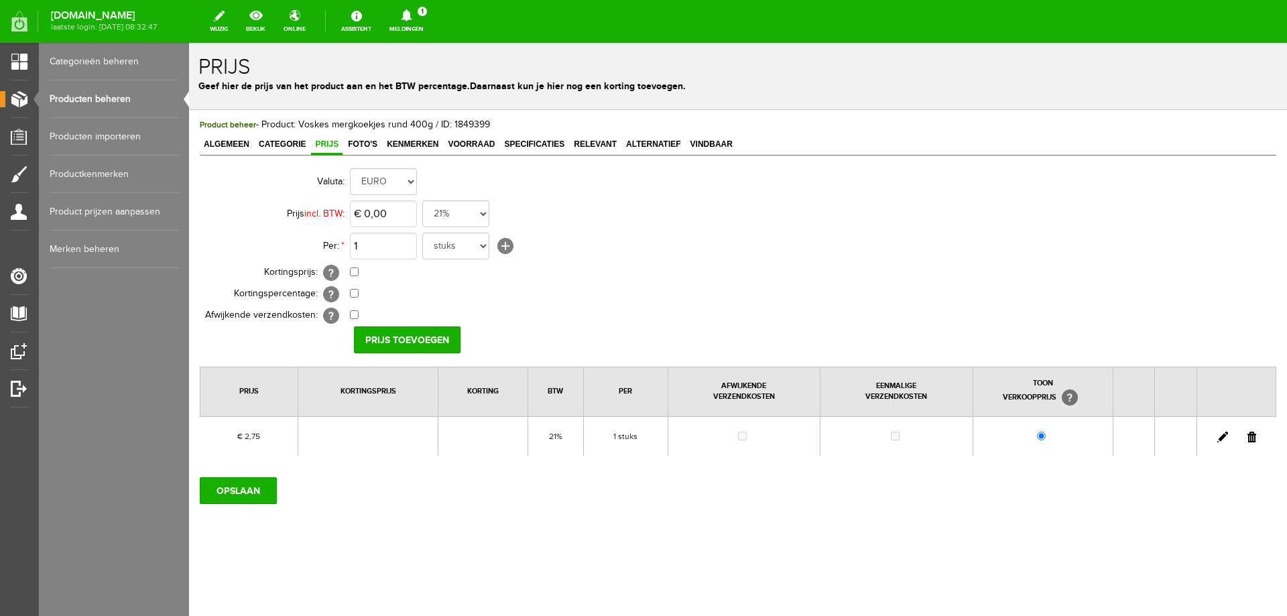
click at [1222, 440] on link at bounding box center [1222, 437] width 11 height 11
click at [407, 224] on input "2,75" at bounding box center [383, 213] width 67 height 27
click at [407, 221] on input "2,75" at bounding box center [383, 213] width 67 height 27
type input "€ 2,99"
click at [405, 335] on input "[PERSON_NAME]" at bounding box center [402, 339] width 97 height 27
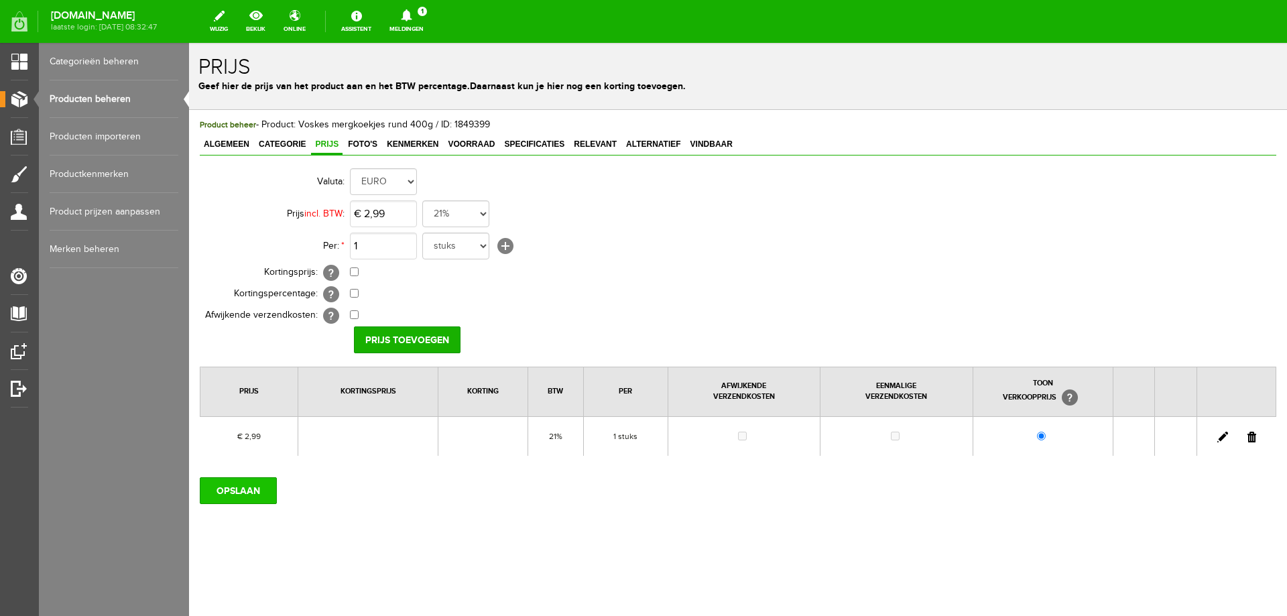
click at [257, 491] on input "OPSLAAN" at bounding box center [238, 490] width 77 height 27
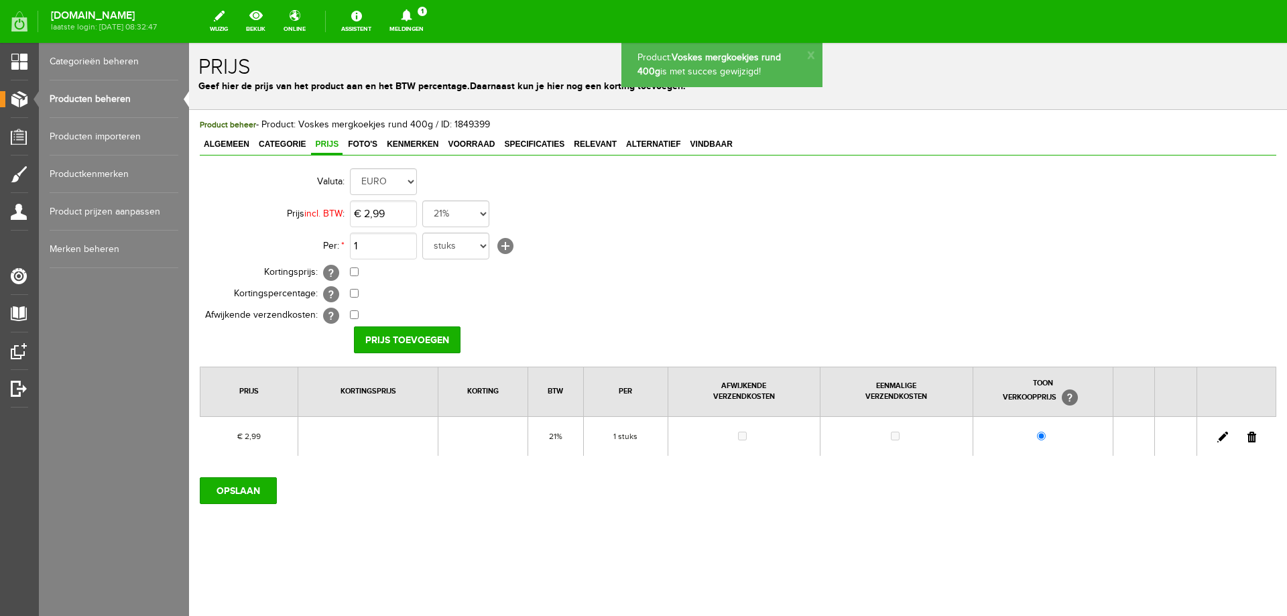
click at [103, 101] on link "Producten beheren" at bounding box center [114, 99] width 129 height 38
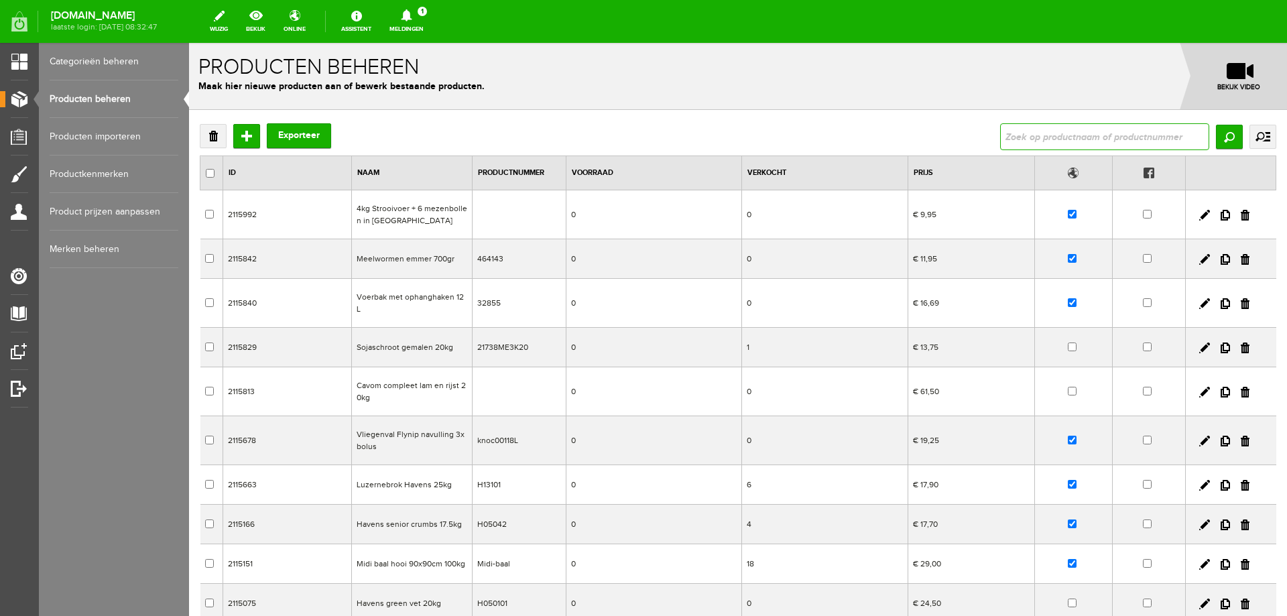
click at [1106, 137] on input "text" at bounding box center [1104, 136] width 209 height 27
type input "400g"
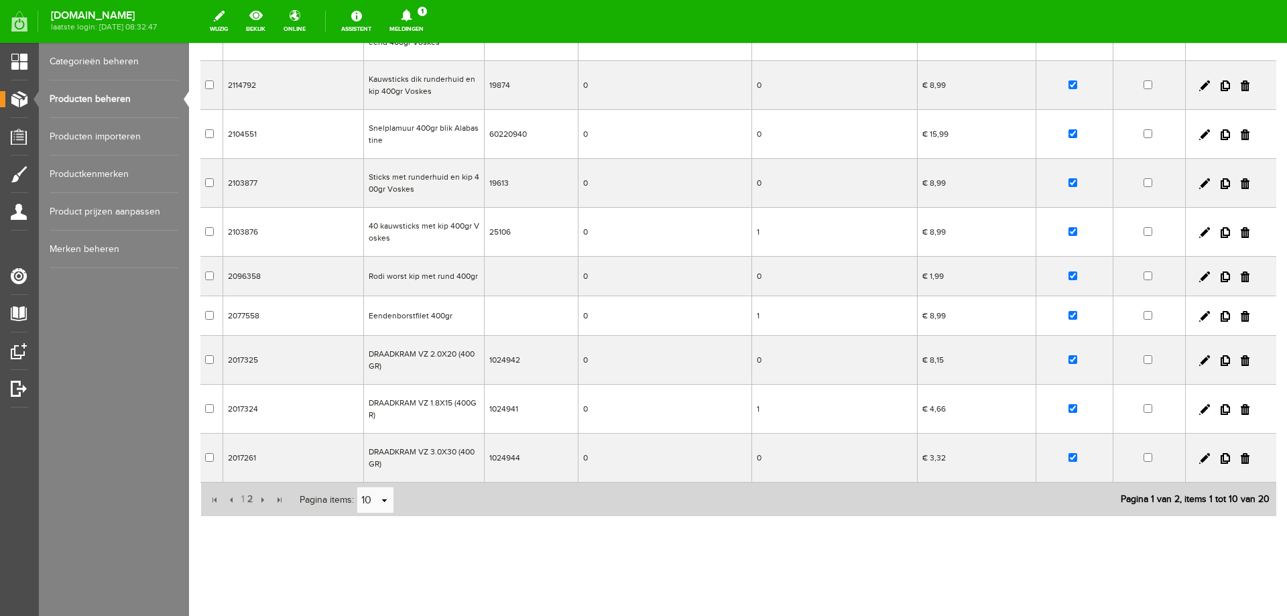
scroll to position [180, 0]
click at [247, 497] on span "2" at bounding box center [250, 497] width 8 height 27
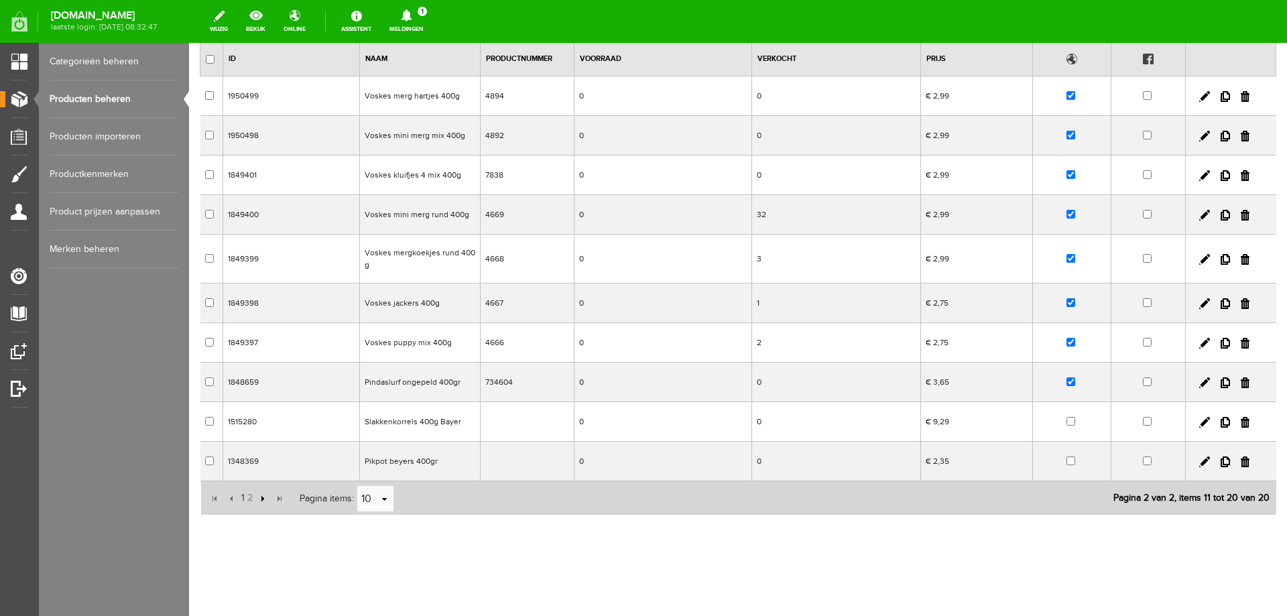
scroll to position [114, 0]
click at [941, 308] on td "€ 2,75" at bounding box center [976, 303] width 113 height 40
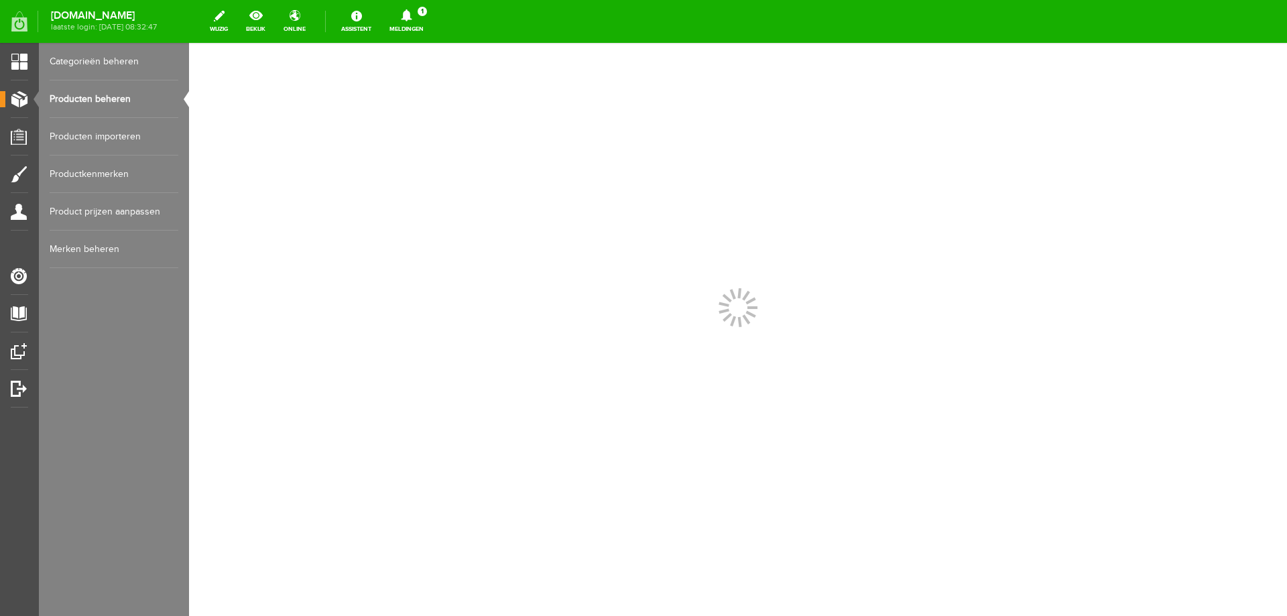
scroll to position [0, 0]
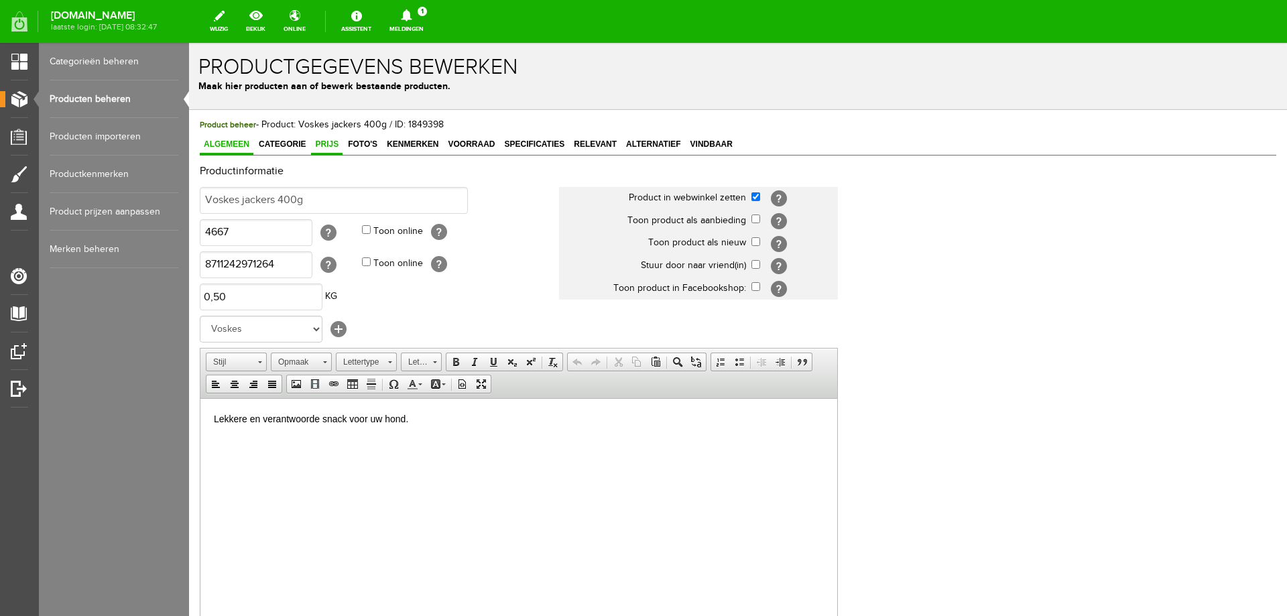
click at [330, 148] on span "Prijs" at bounding box center [326, 143] width 31 height 9
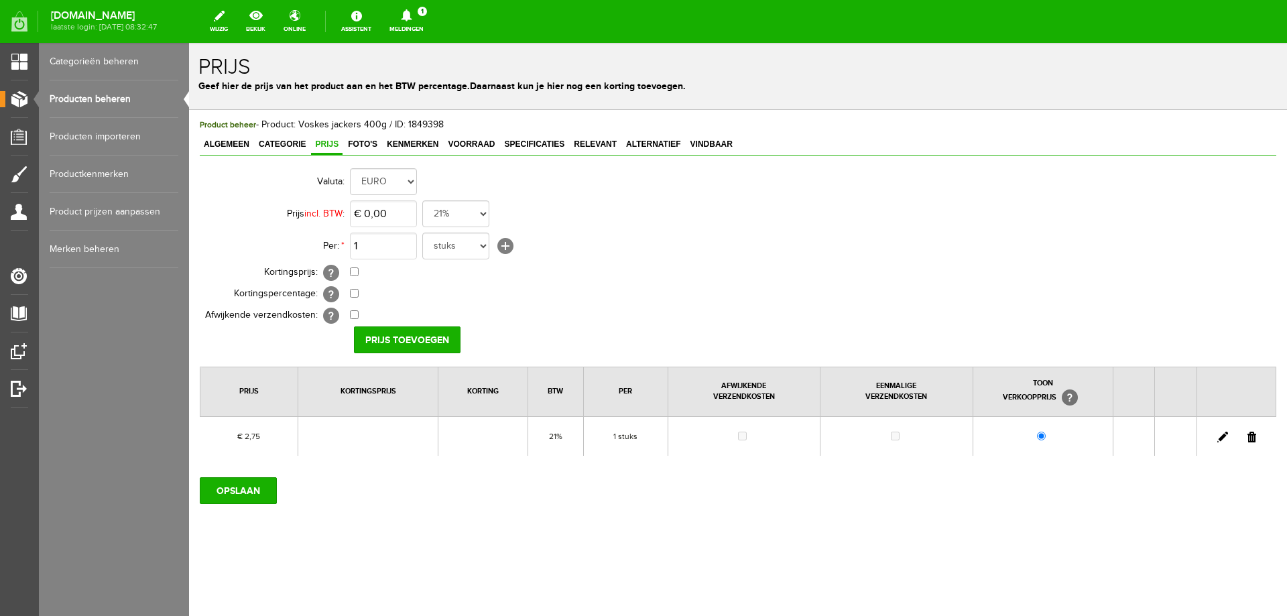
click at [1222, 439] on link at bounding box center [1222, 437] width 11 height 11
click at [389, 216] on input "2,75" at bounding box center [383, 213] width 67 height 27
click at [383, 214] on input "2,75" at bounding box center [383, 213] width 67 height 27
type input "€ 2,99"
click at [379, 332] on input "[PERSON_NAME]" at bounding box center [402, 339] width 97 height 27
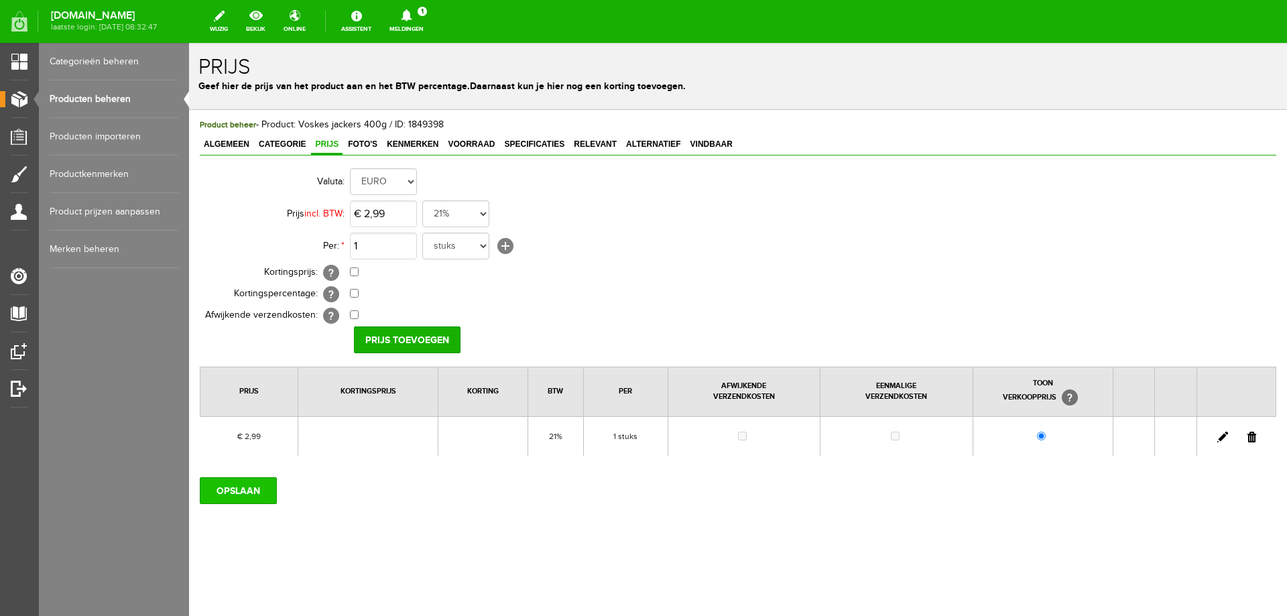
click at [216, 491] on input "OPSLAAN" at bounding box center [238, 490] width 77 height 27
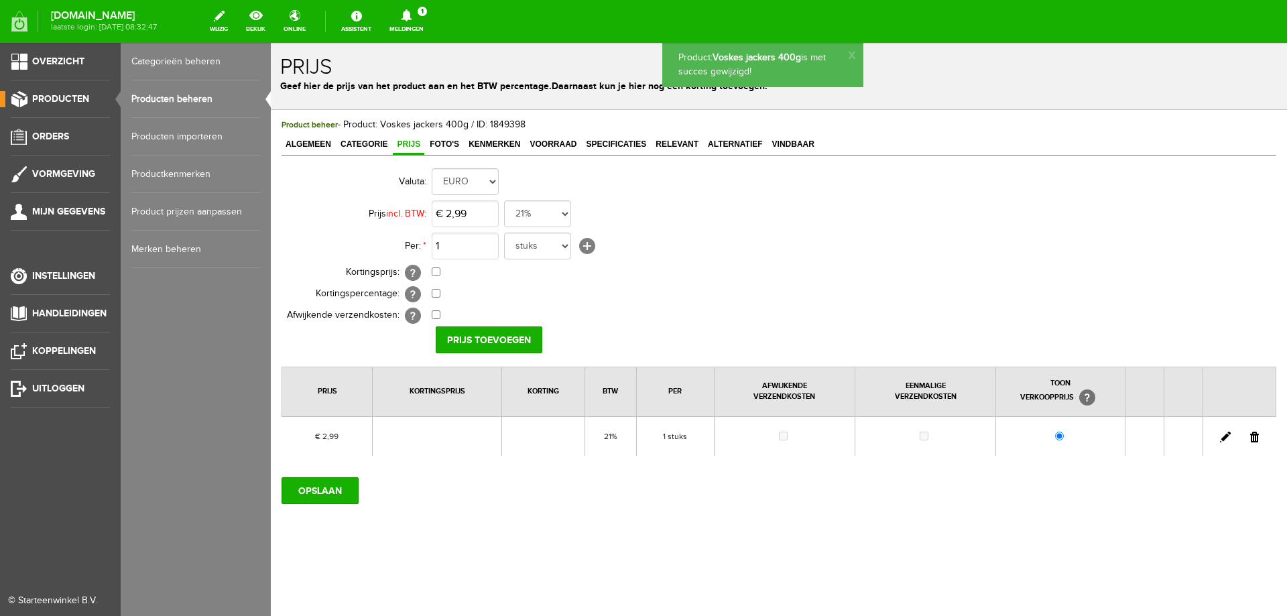
click at [137, 100] on link "Producten beheren" at bounding box center [195, 99] width 129 height 38
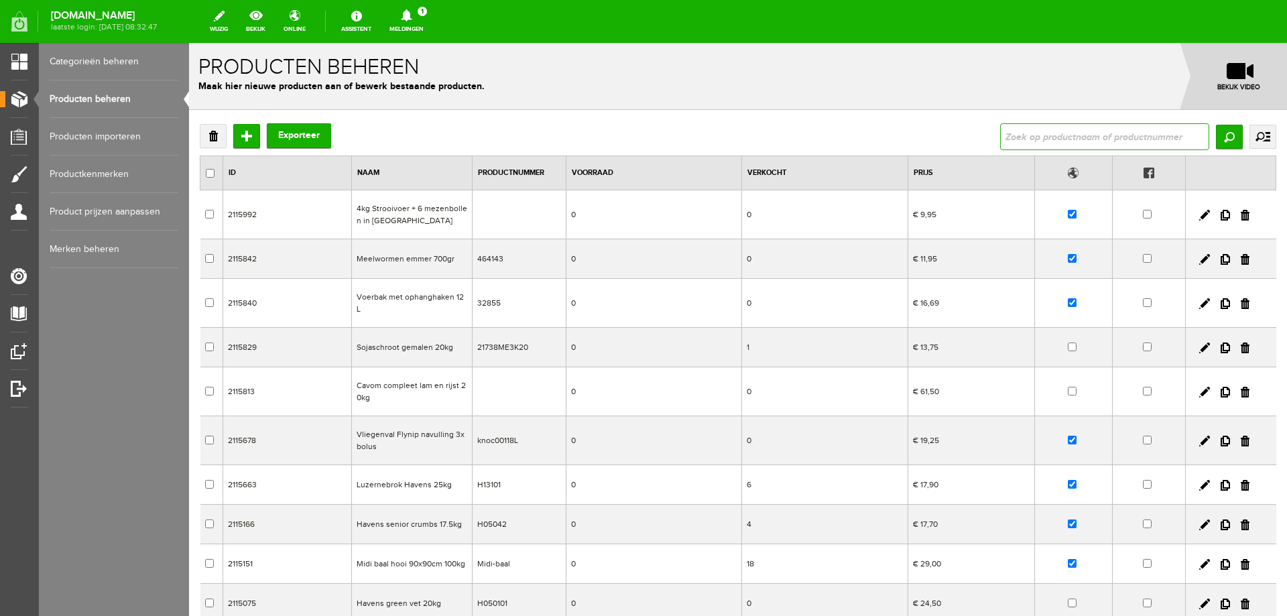
click at [1039, 139] on input "text" at bounding box center [1104, 136] width 209 height 27
type input "400g"
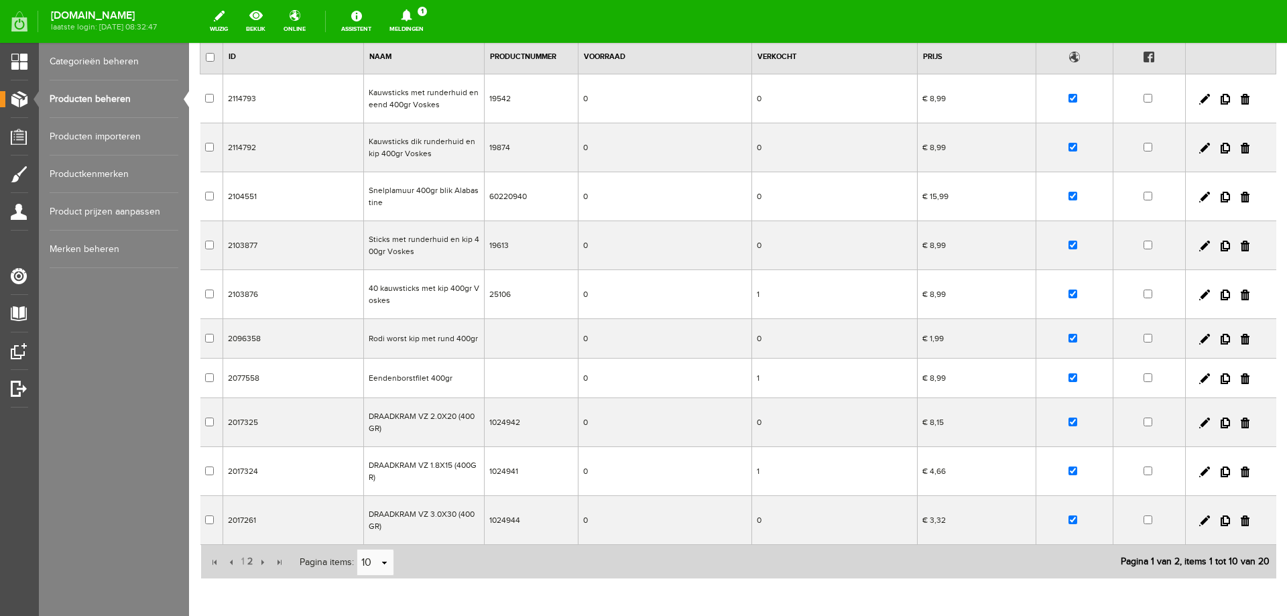
scroll to position [180, 0]
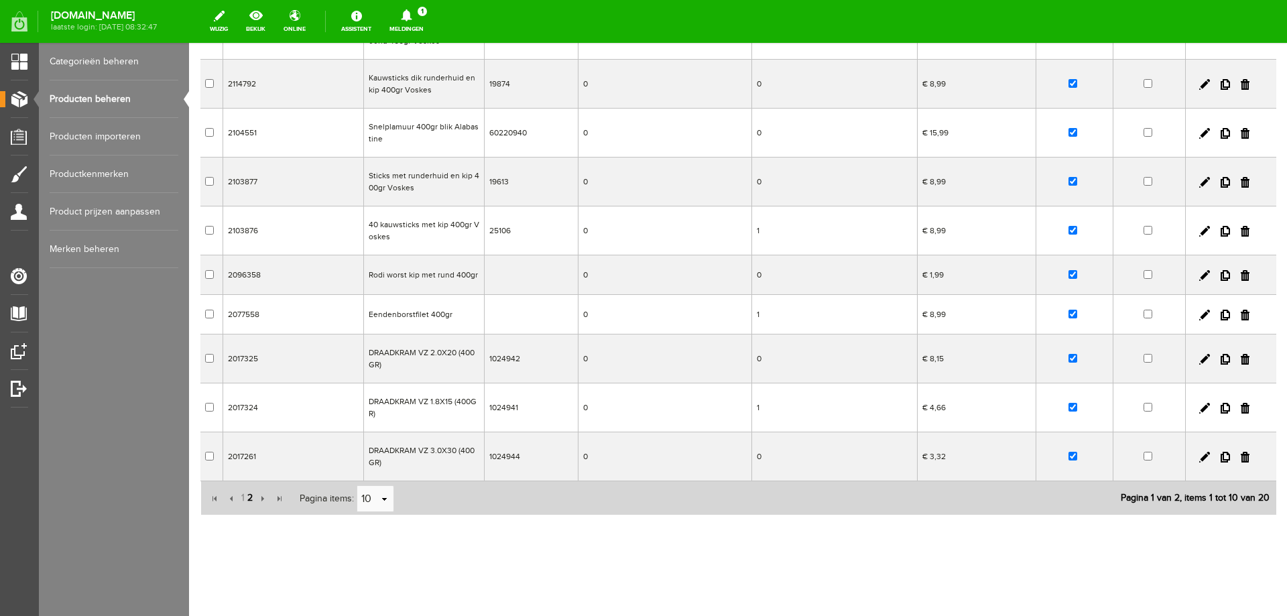
click at [247, 499] on span "2" at bounding box center [250, 497] width 8 height 27
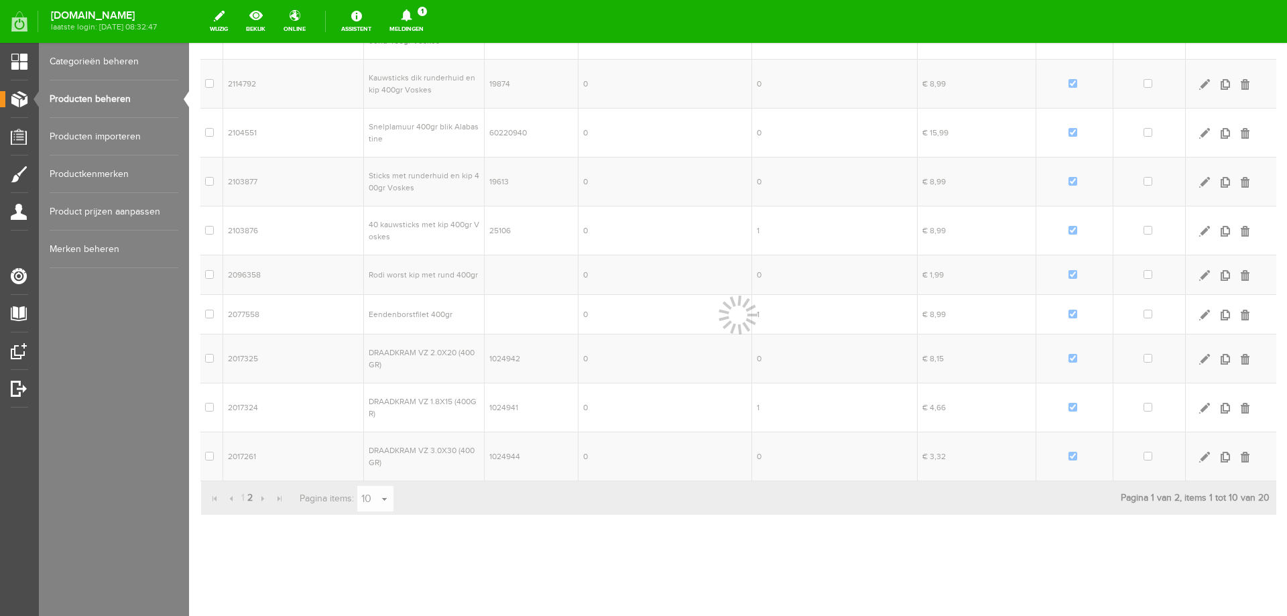
scroll to position [114, 0]
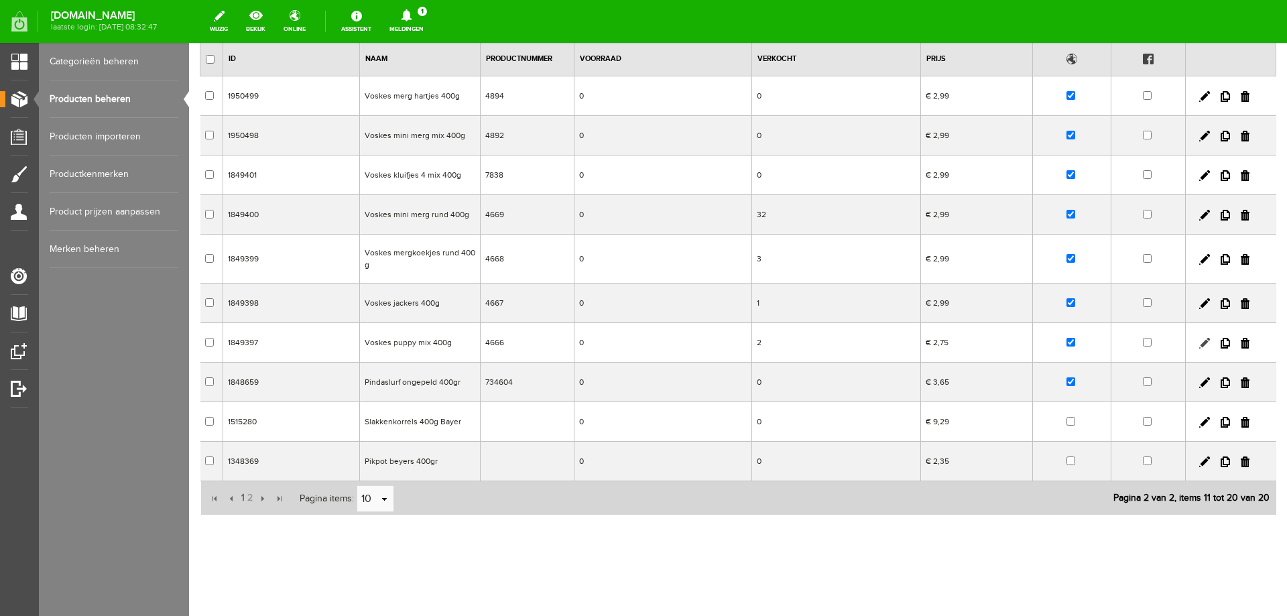
click at [1199, 342] on link at bounding box center [1204, 343] width 11 height 11
checkbox input "true"
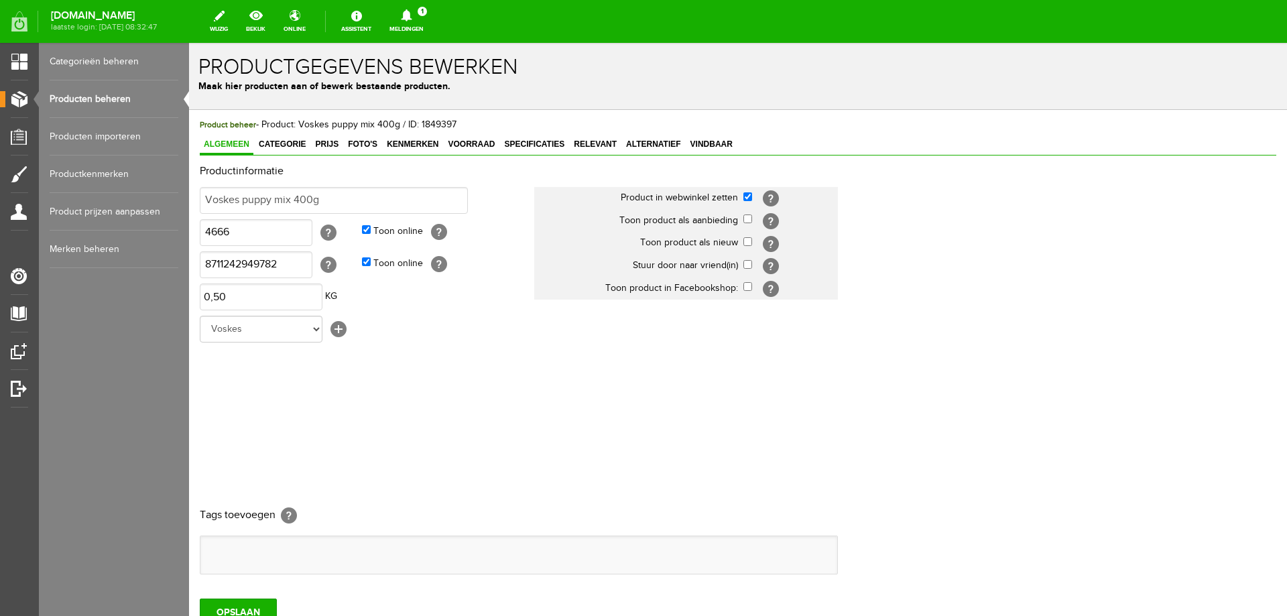
scroll to position [0, 0]
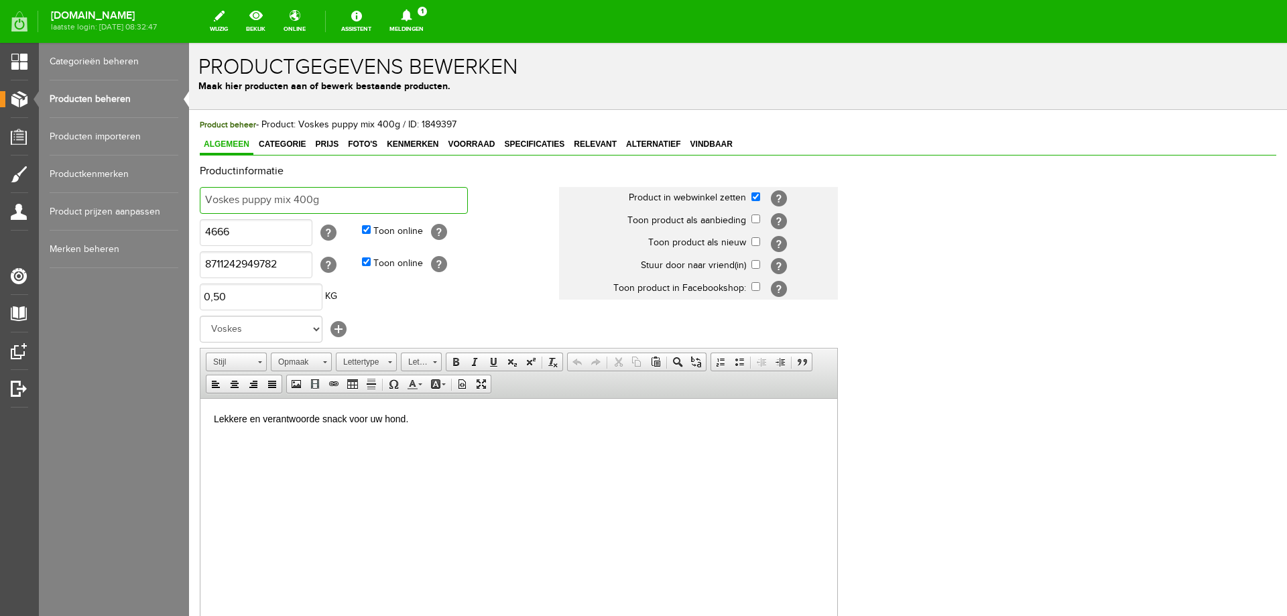
click at [270, 203] on input "Voskes puppy mix 400g" at bounding box center [334, 200] width 268 height 27
type input "Voskes mini kluifjes mix 400g"
click at [311, 439] on html "Lekkere en verantwoorde snack voor uw hond." at bounding box center [518, 418] width 637 height 41
click at [369, 146] on span "Foto's" at bounding box center [363, 143] width 38 height 9
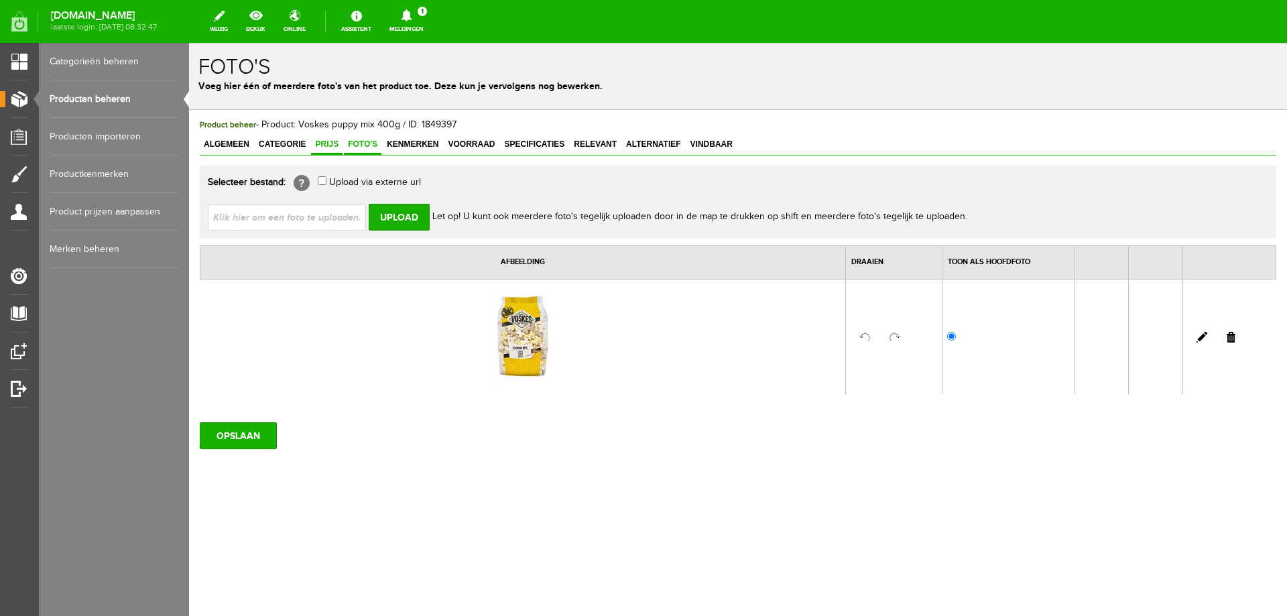
click at [333, 147] on span "Prijs" at bounding box center [326, 143] width 31 height 9
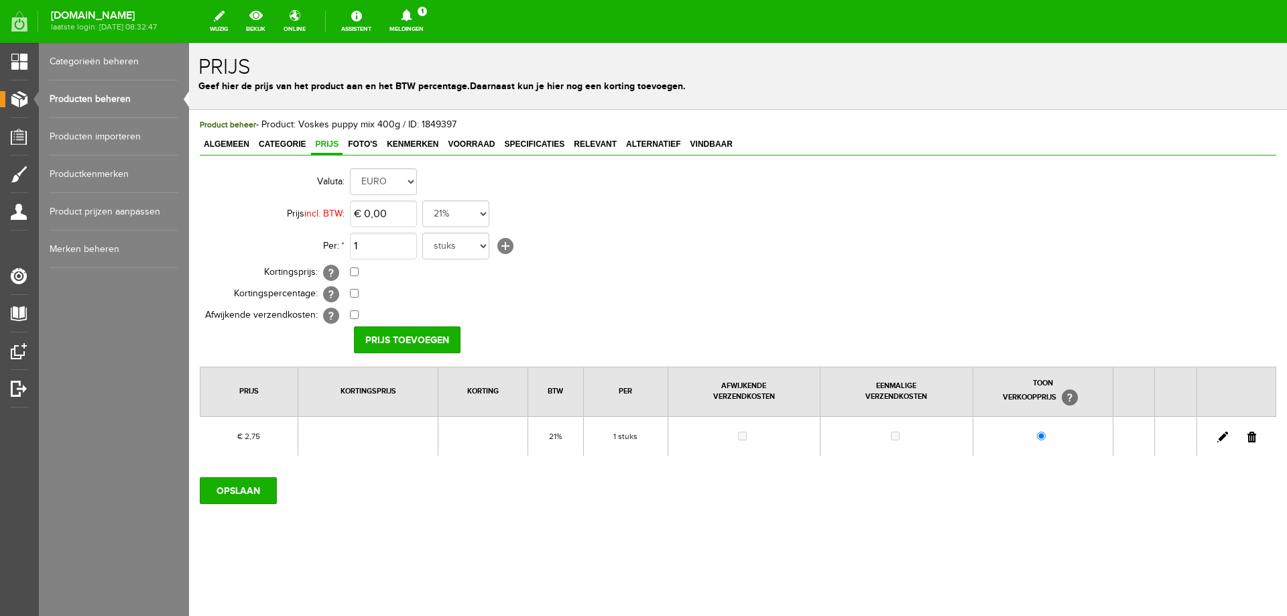
click at [1218, 442] on link at bounding box center [1222, 437] width 11 height 11
click at [390, 222] on input "2,75" at bounding box center [383, 213] width 67 height 27
click at [384, 212] on input "2,75" at bounding box center [383, 213] width 67 height 27
type input "€ 2,99"
click at [393, 343] on input "[PERSON_NAME]" at bounding box center [402, 339] width 97 height 27
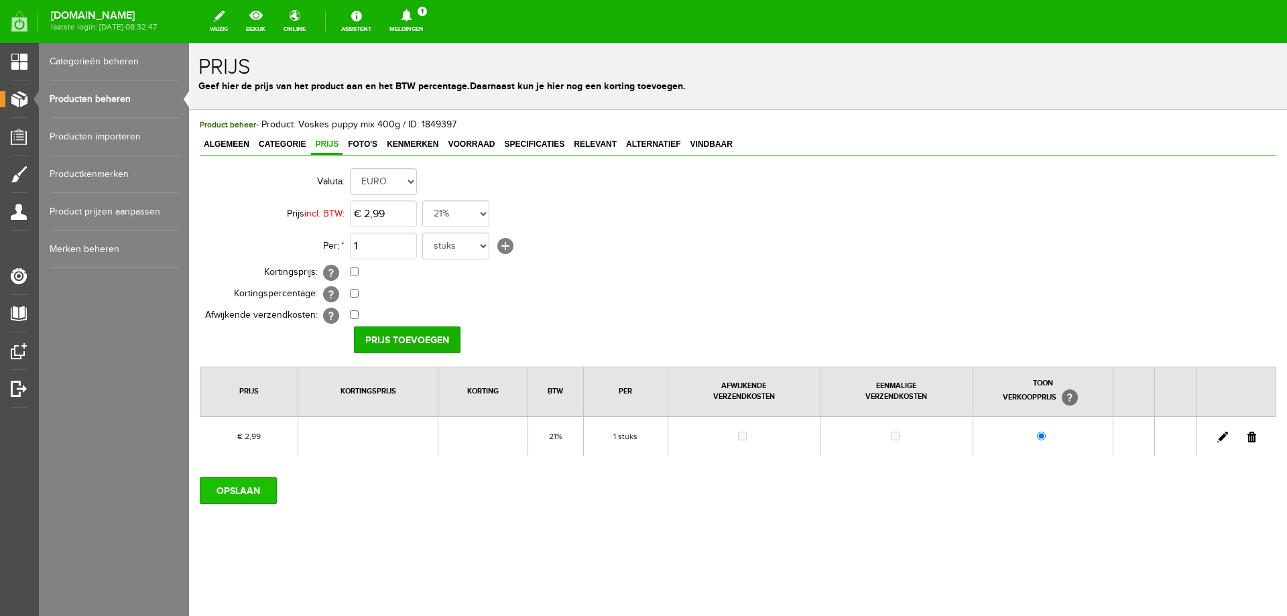
click at [219, 484] on input "OPSLAAN" at bounding box center [238, 490] width 77 height 27
